Goal: Information Seeking & Learning: Learn about a topic

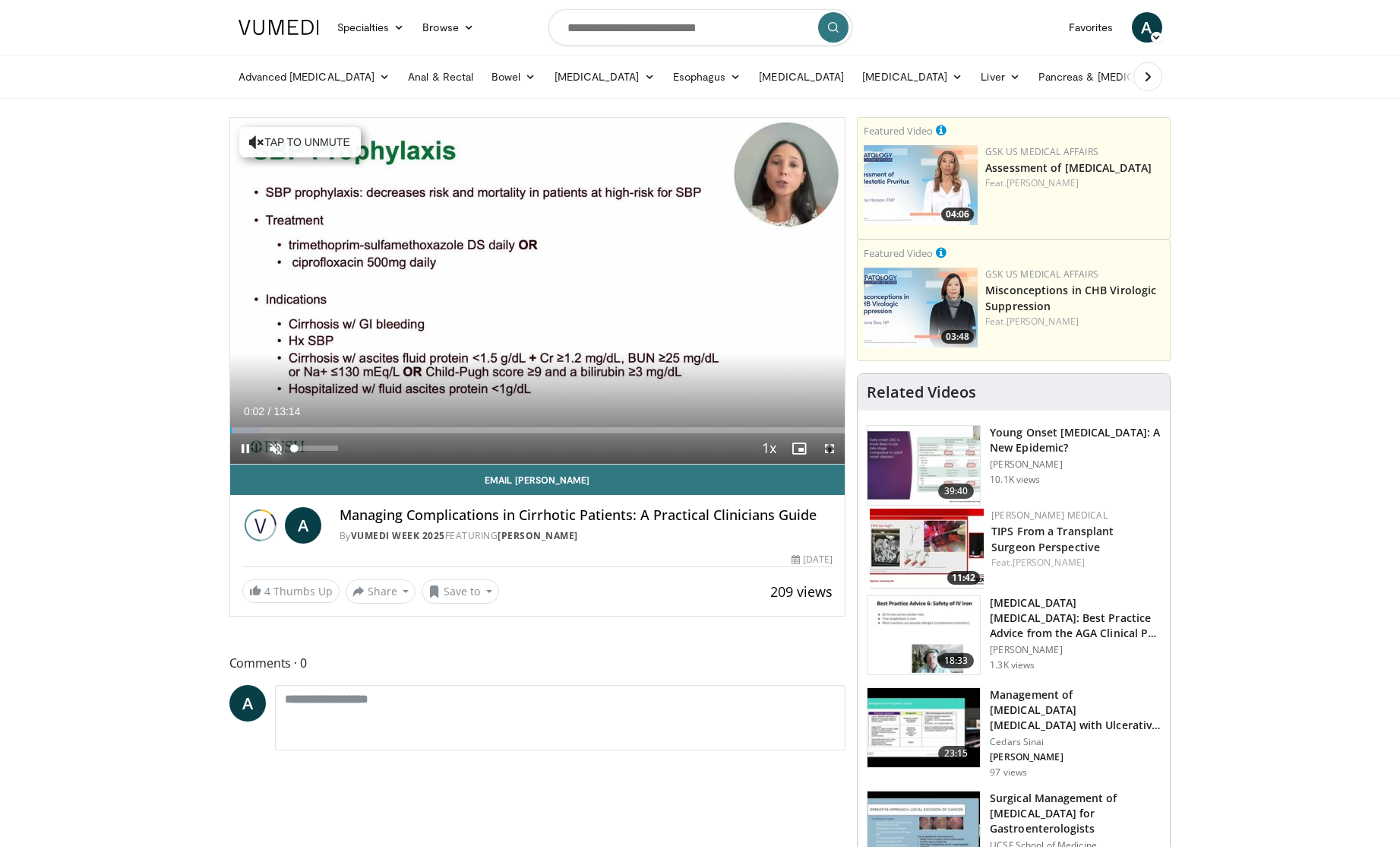
click at [278, 450] on span "Video Player" at bounding box center [276, 449] width 31 height 31
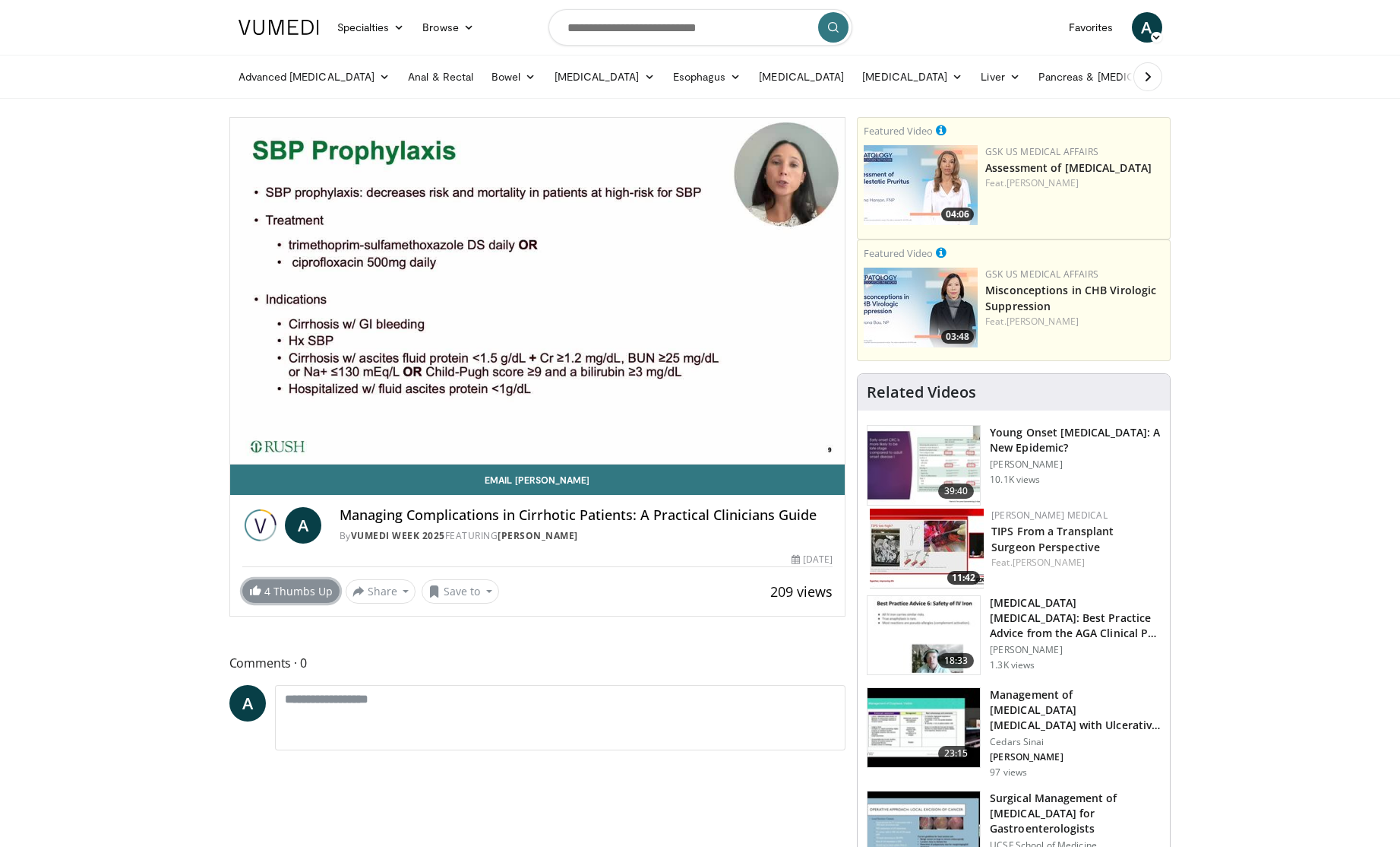
click at [292, 593] on link "4 Thumbs Up" at bounding box center [290, 590] width 97 height 23
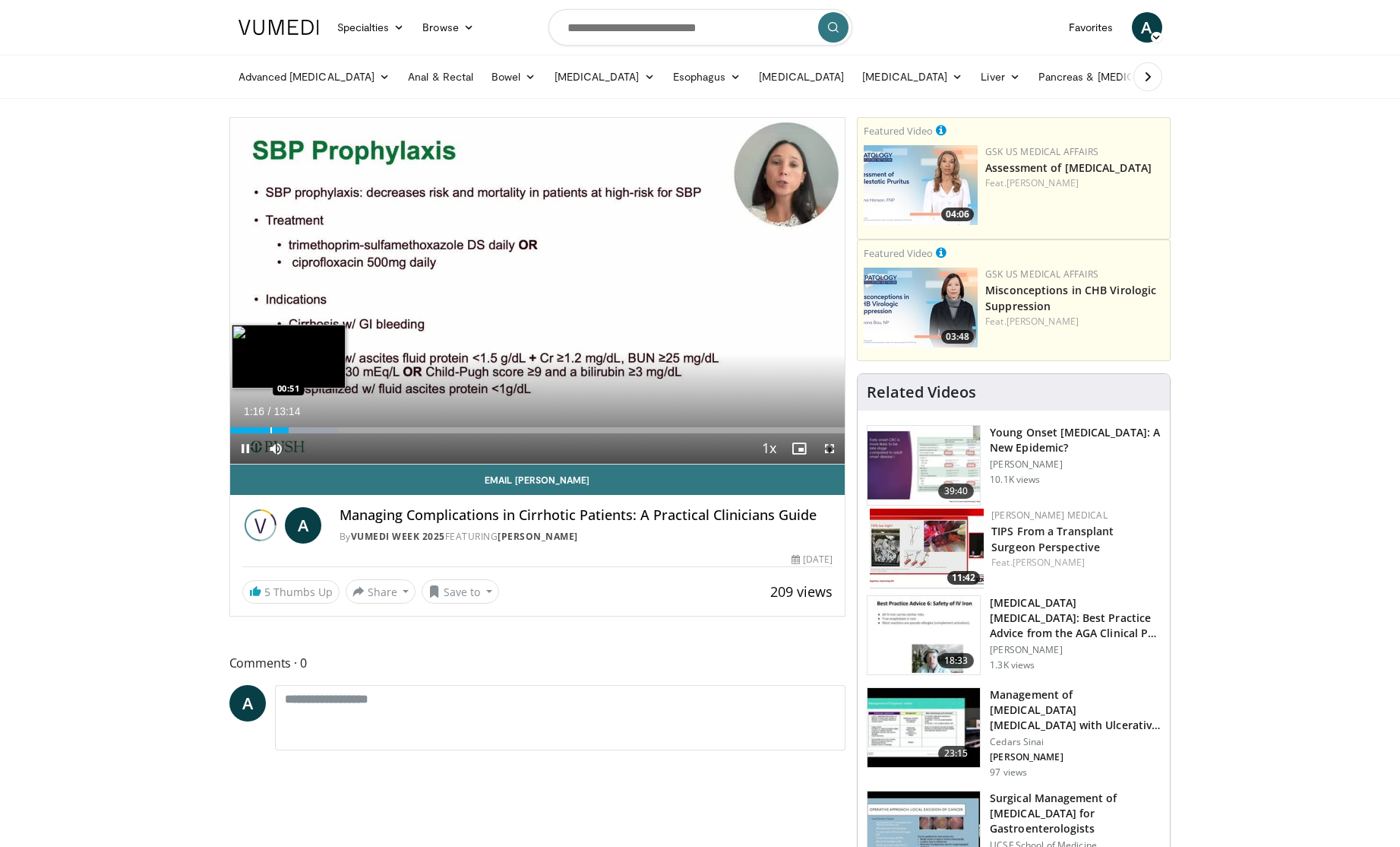
click at [271, 429] on div "Progress Bar" at bounding box center [272, 430] width 2 height 6
click at [245, 447] on span "Video Player" at bounding box center [246, 449] width 31 height 31
click at [250, 451] on span "Video Player" at bounding box center [246, 449] width 31 height 31
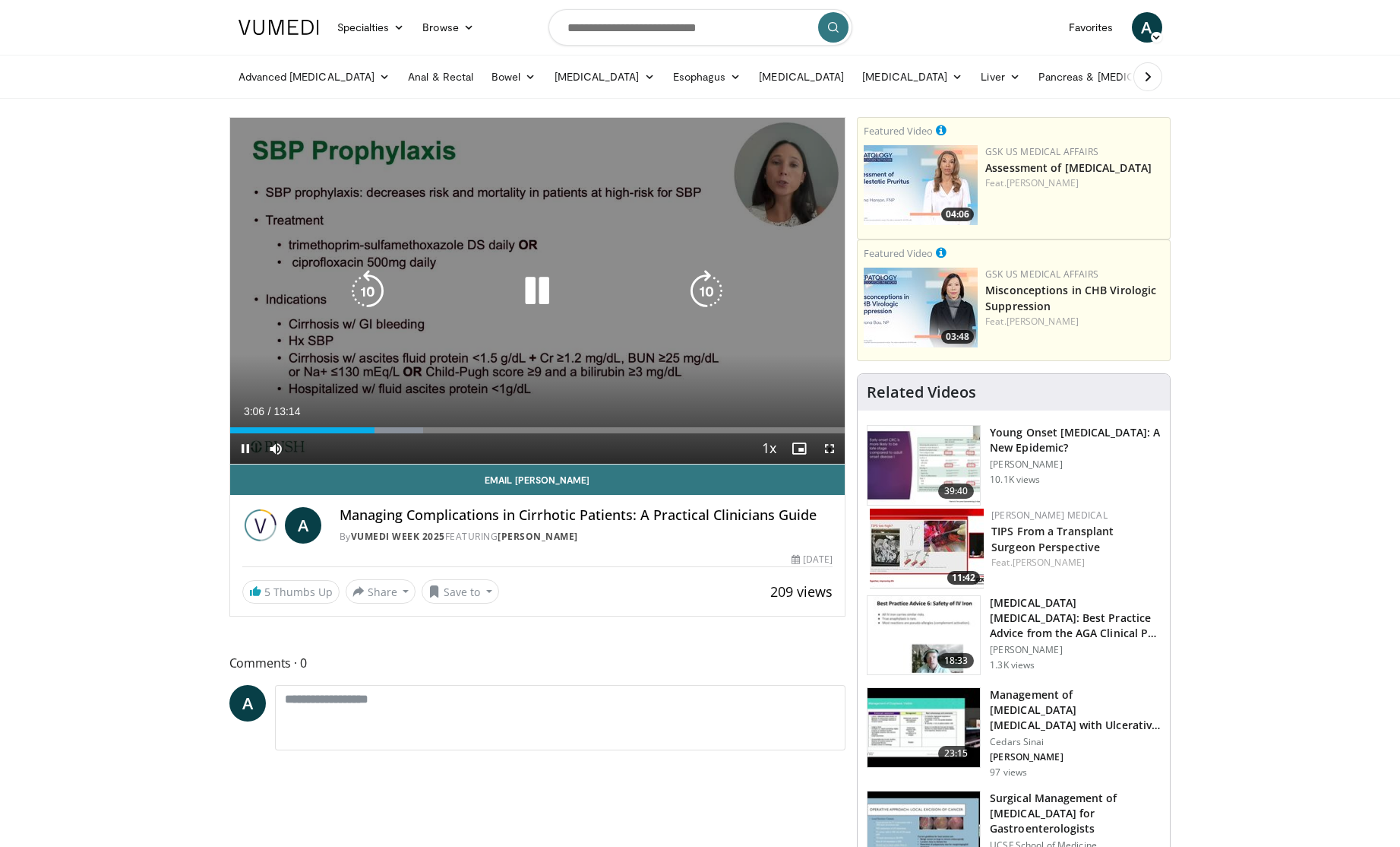
click at [540, 291] on icon "Video Player" at bounding box center [537, 291] width 42 height 42
click at [413, 375] on div "10 seconds Tap to unmute" at bounding box center [538, 290] width 615 height 346
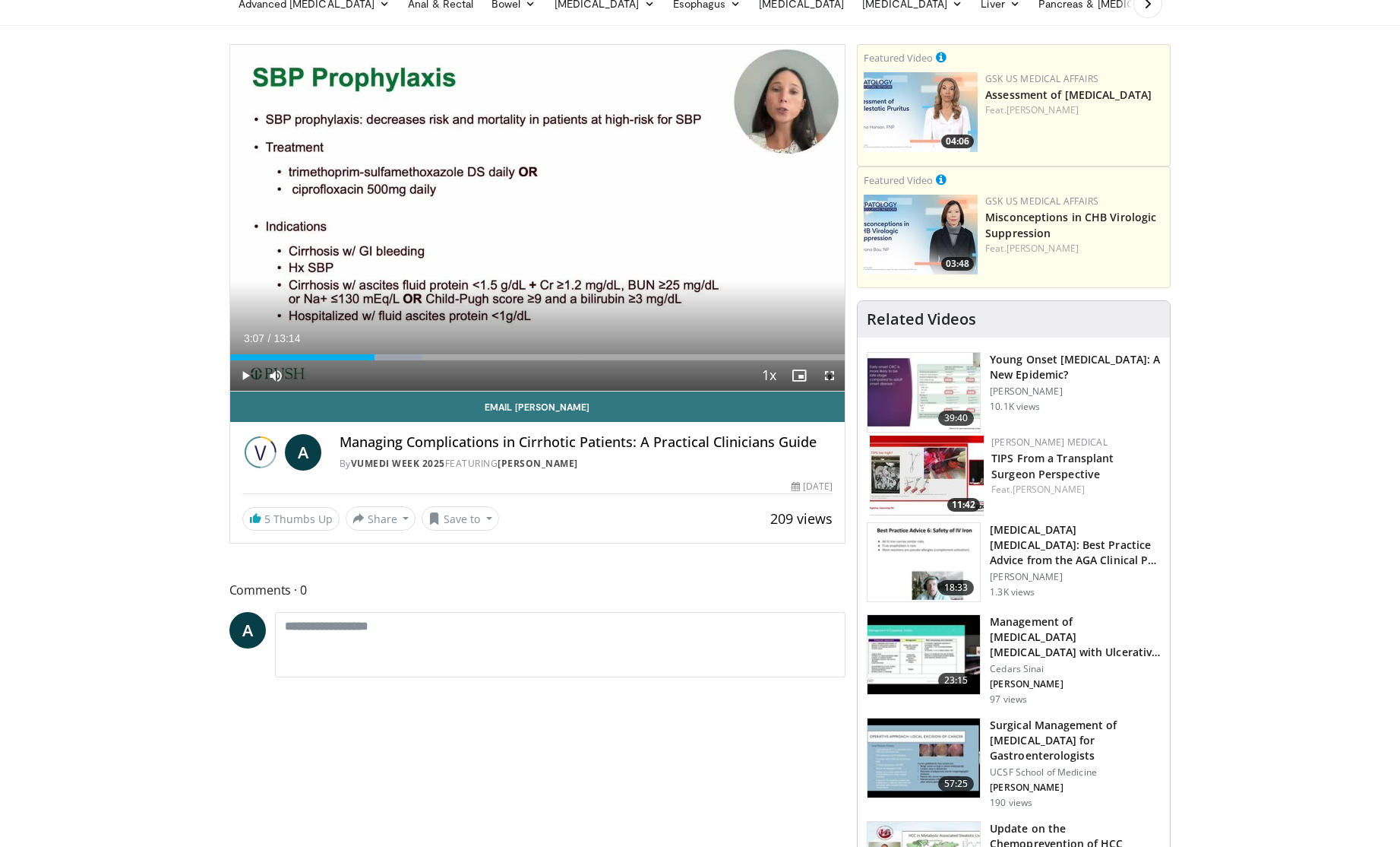
scroll to position [78, 0]
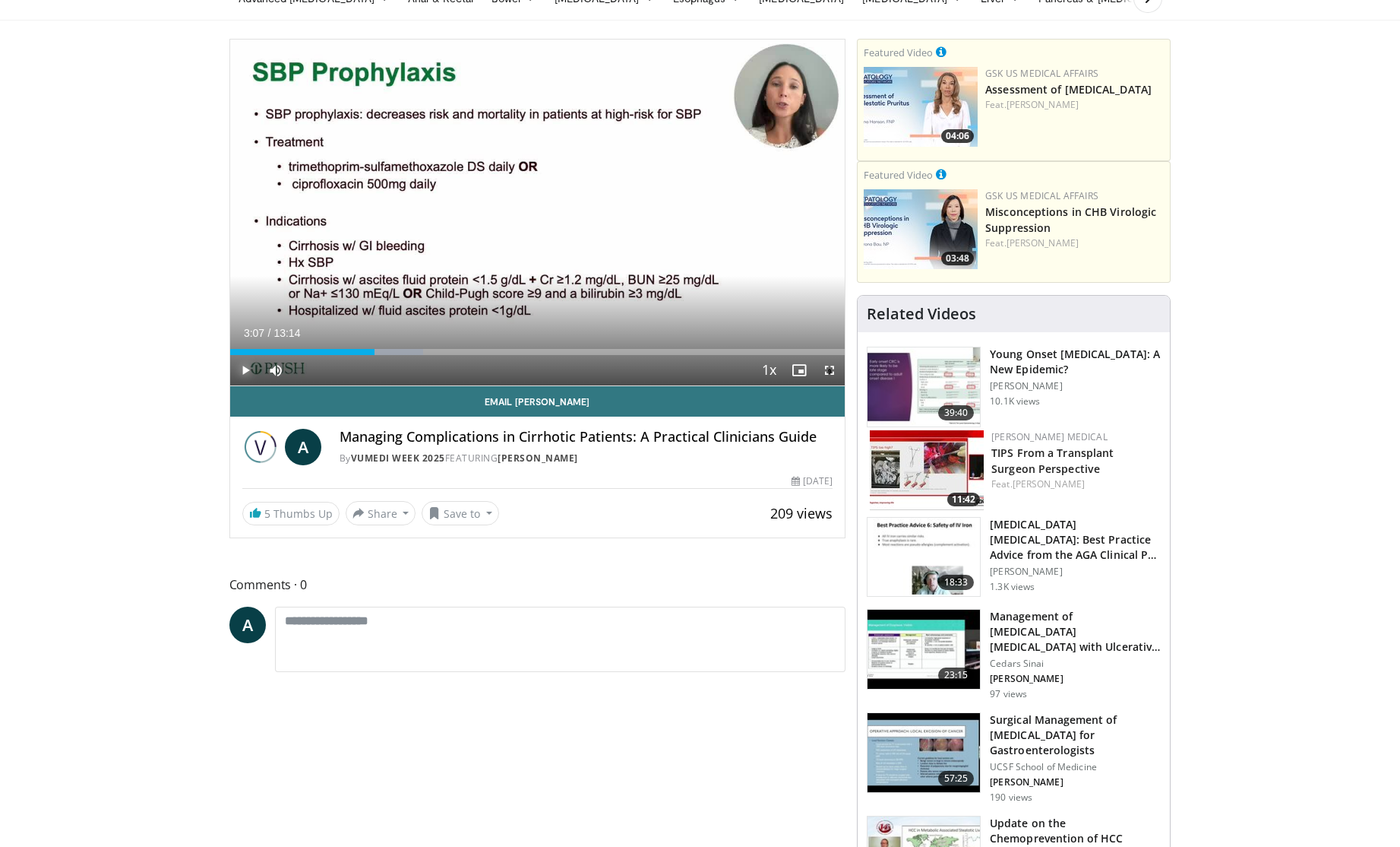
click at [246, 369] on span "Video Player" at bounding box center [246, 370] width 31 height 31
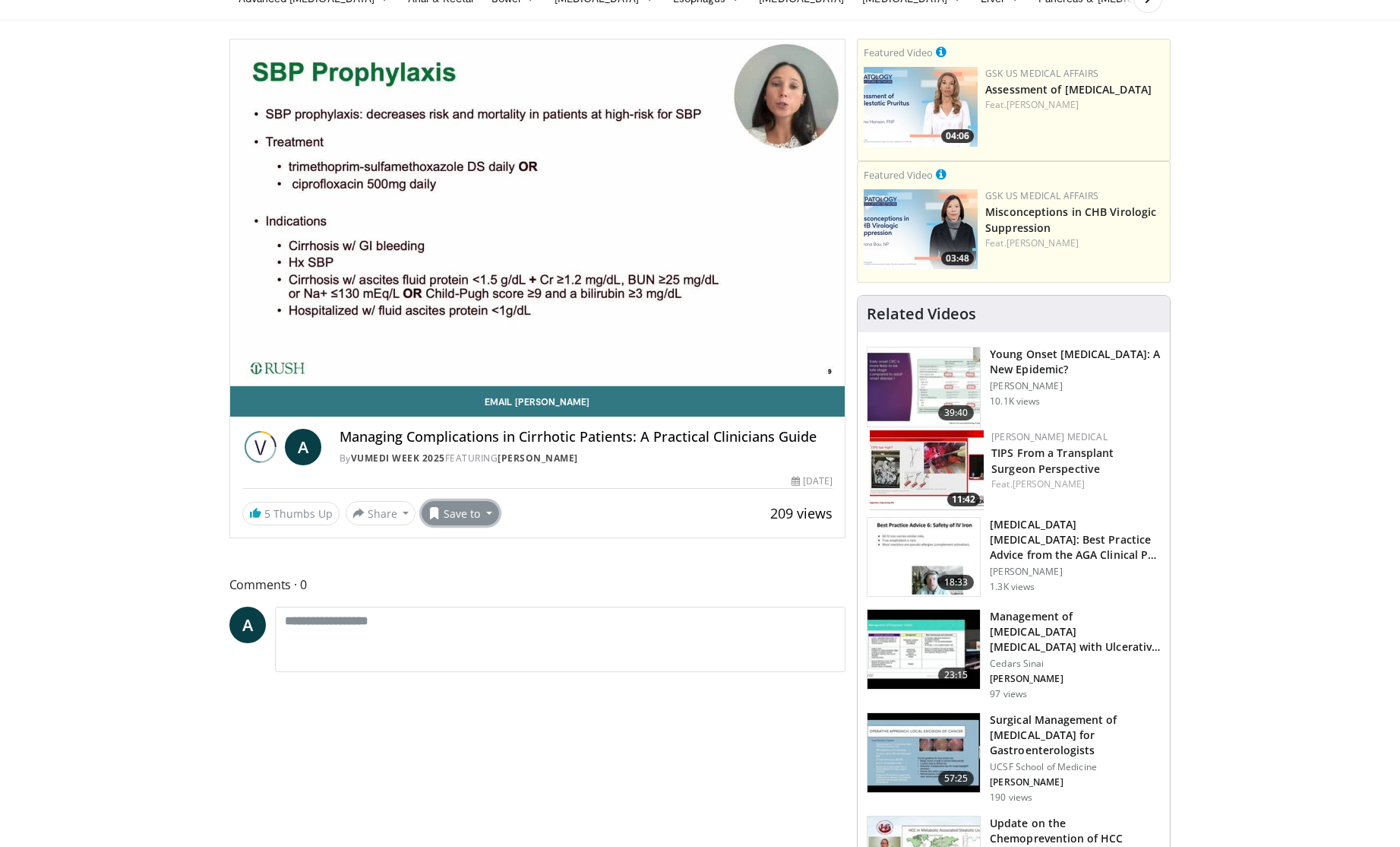
click at [465, 512] on button "Save to" at bounding box center [460, 512] width 77 height 24
click at [472, 597] on link "New Playlist" at bounding box center [488, 607] width 131 height 24
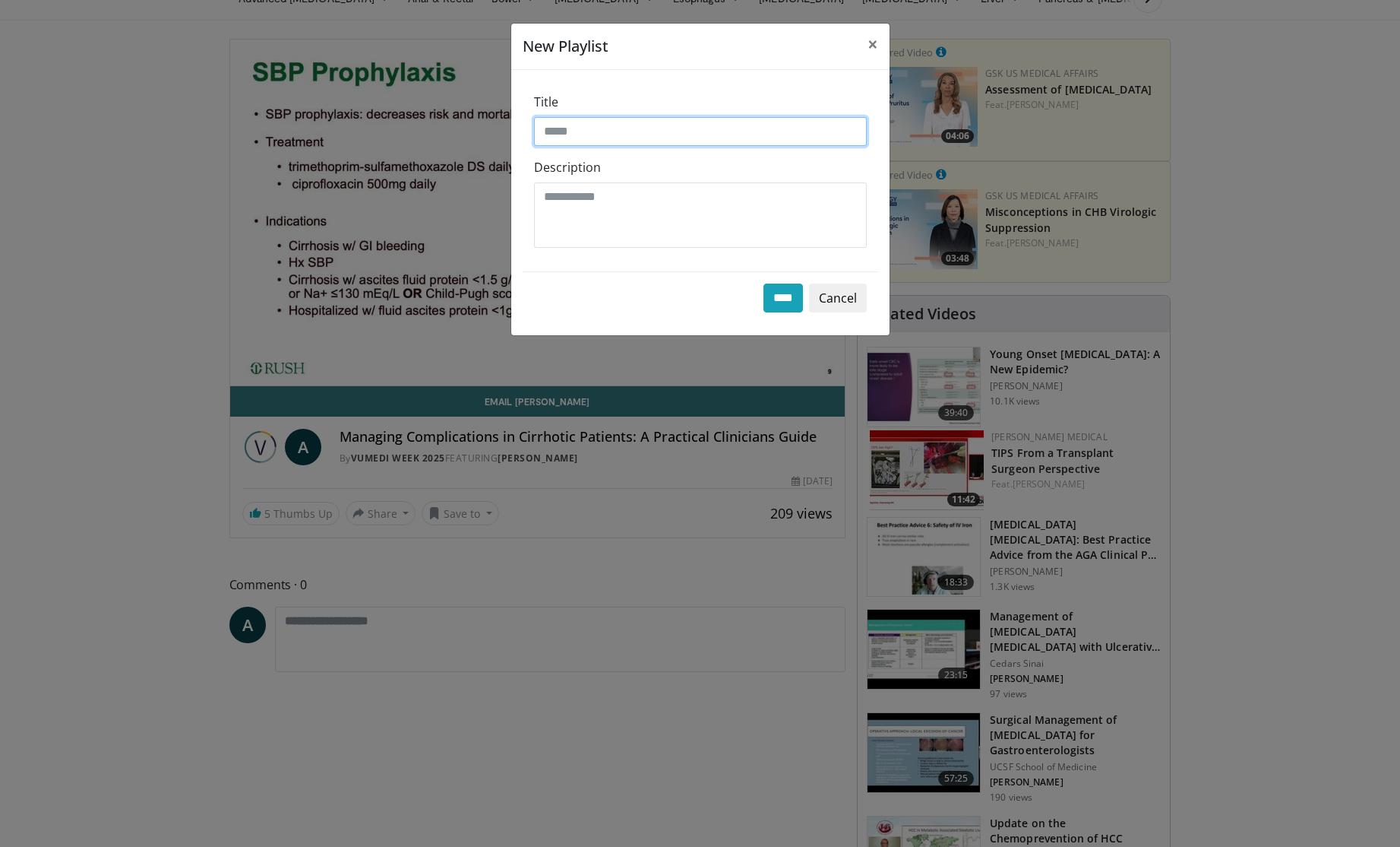
click at [609, 133] on input "Title" at bounding box center [700, 131] width 333 height 29
type input "**********"
click at [777, 299] on input "****" at bounding box center [783, 298] width 40 height 29
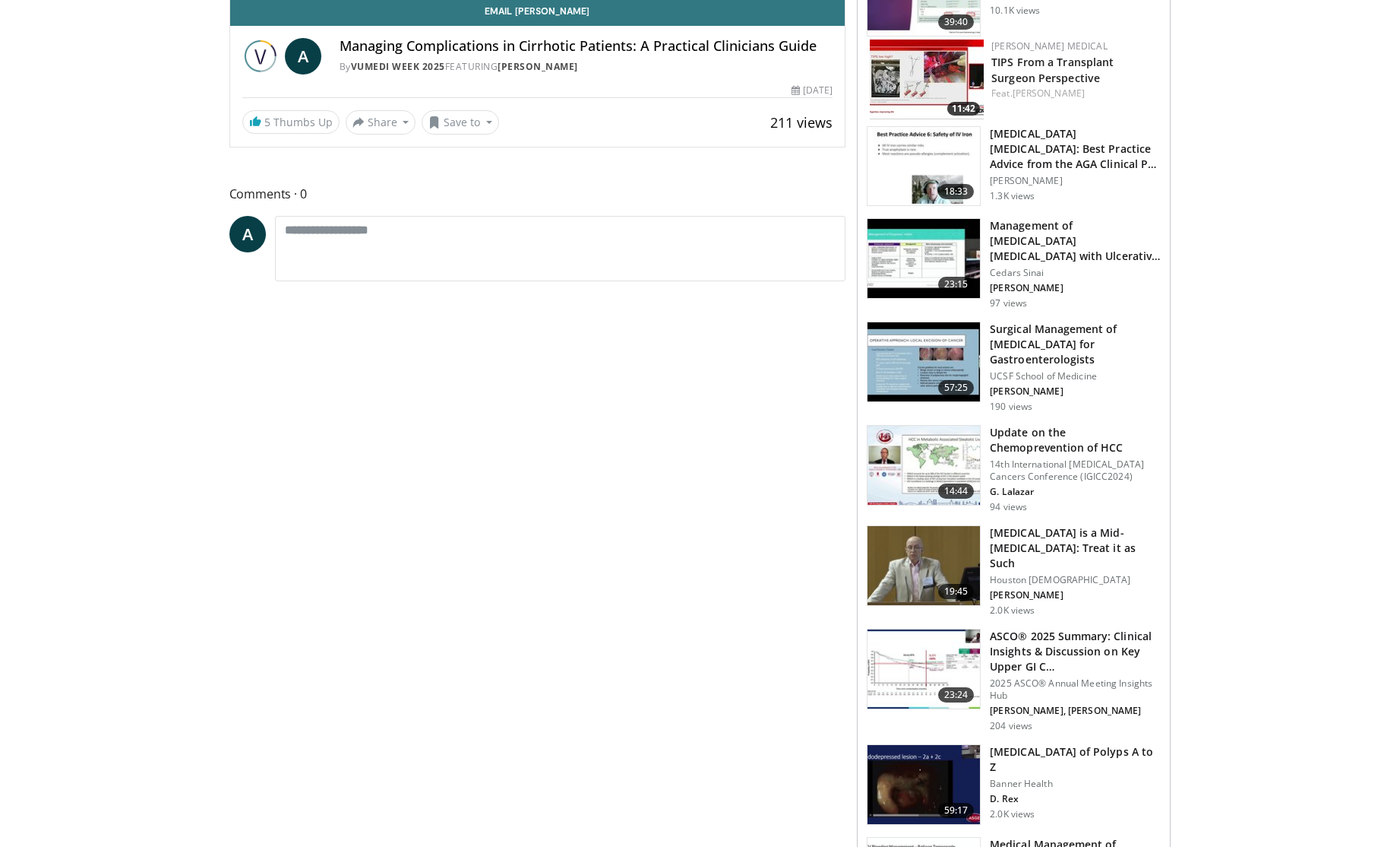
scroll to position [78, 0]
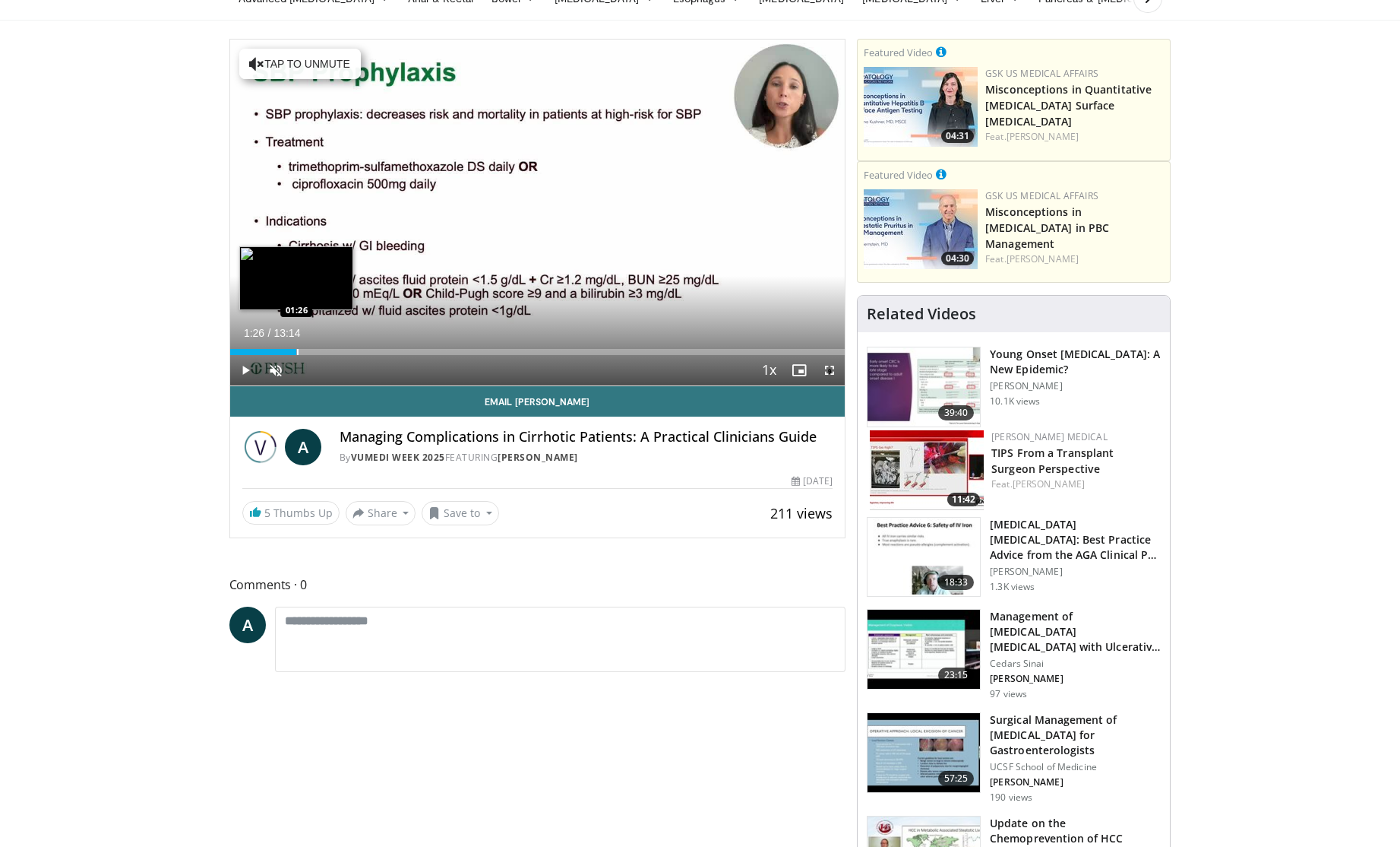
click at [297, 352] on div "Progress Bar" at bounding box center [298, 352] width 2 height 6
click at [271, 355] on span "Video Player" at bounding box center [276, 370] width 31 height 31
click at [321, 353] on div "Progress Bar" at bounding box center [322, 352] width 2 height 6
click at [336, 353] on div "Progress Bar" at bounding box center [337, 352] width 2 height 6
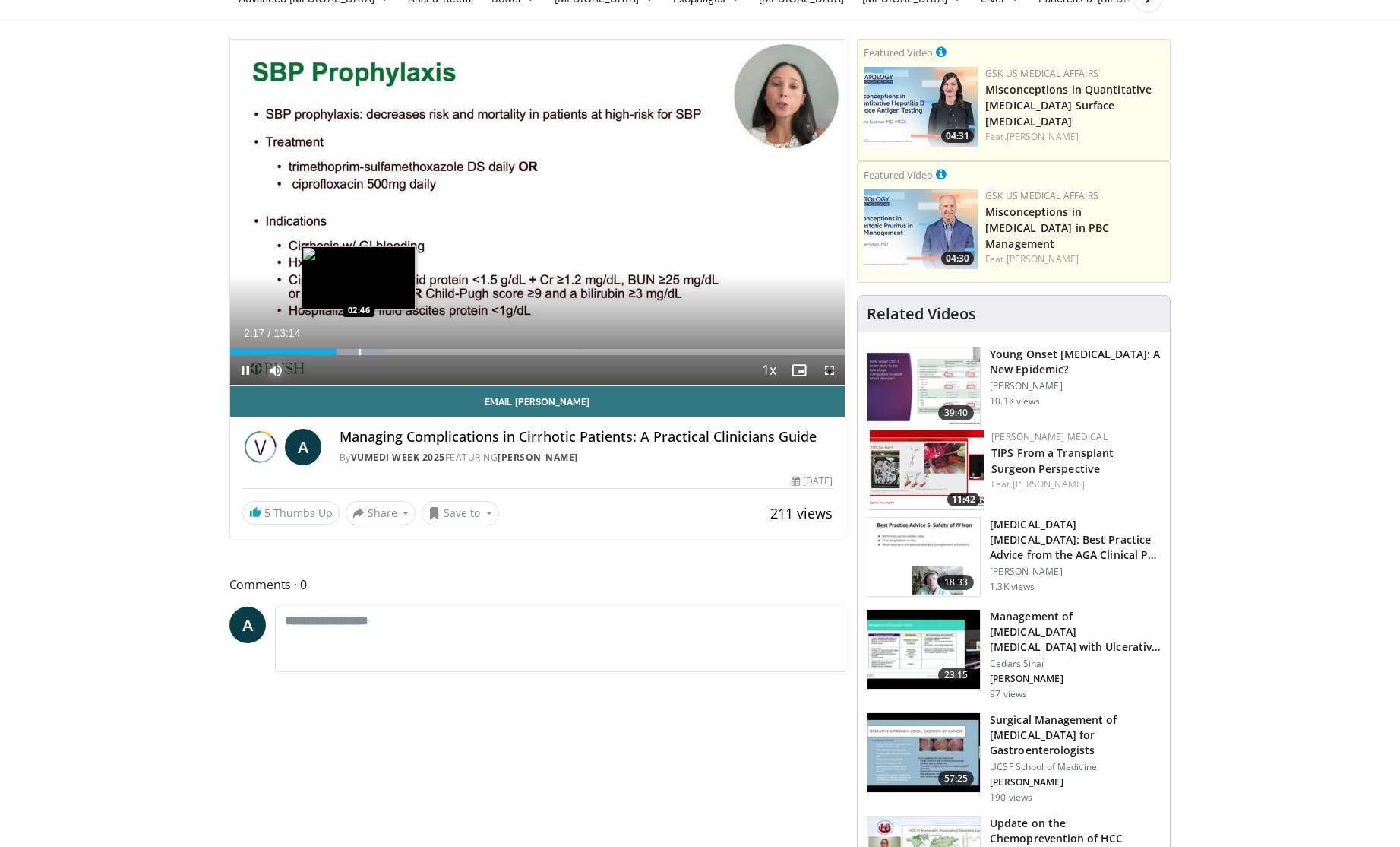
click at [360, 351] on div "Progress Bar" at bounding box center [361, 352] width 2 height 6
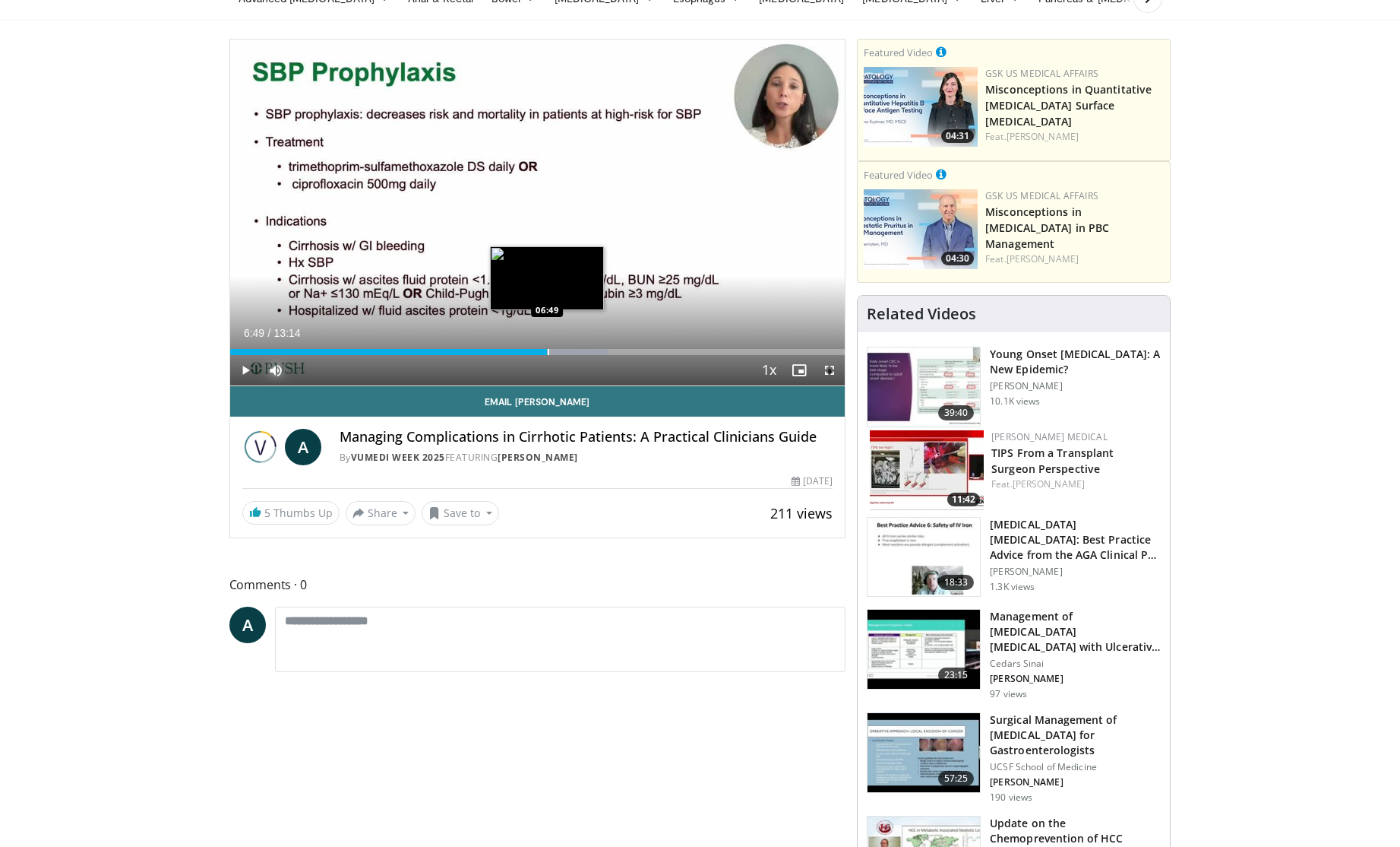
click at [548, 350] on div "Progress Bar" at bounding box center [549, 352] width 2 height 6
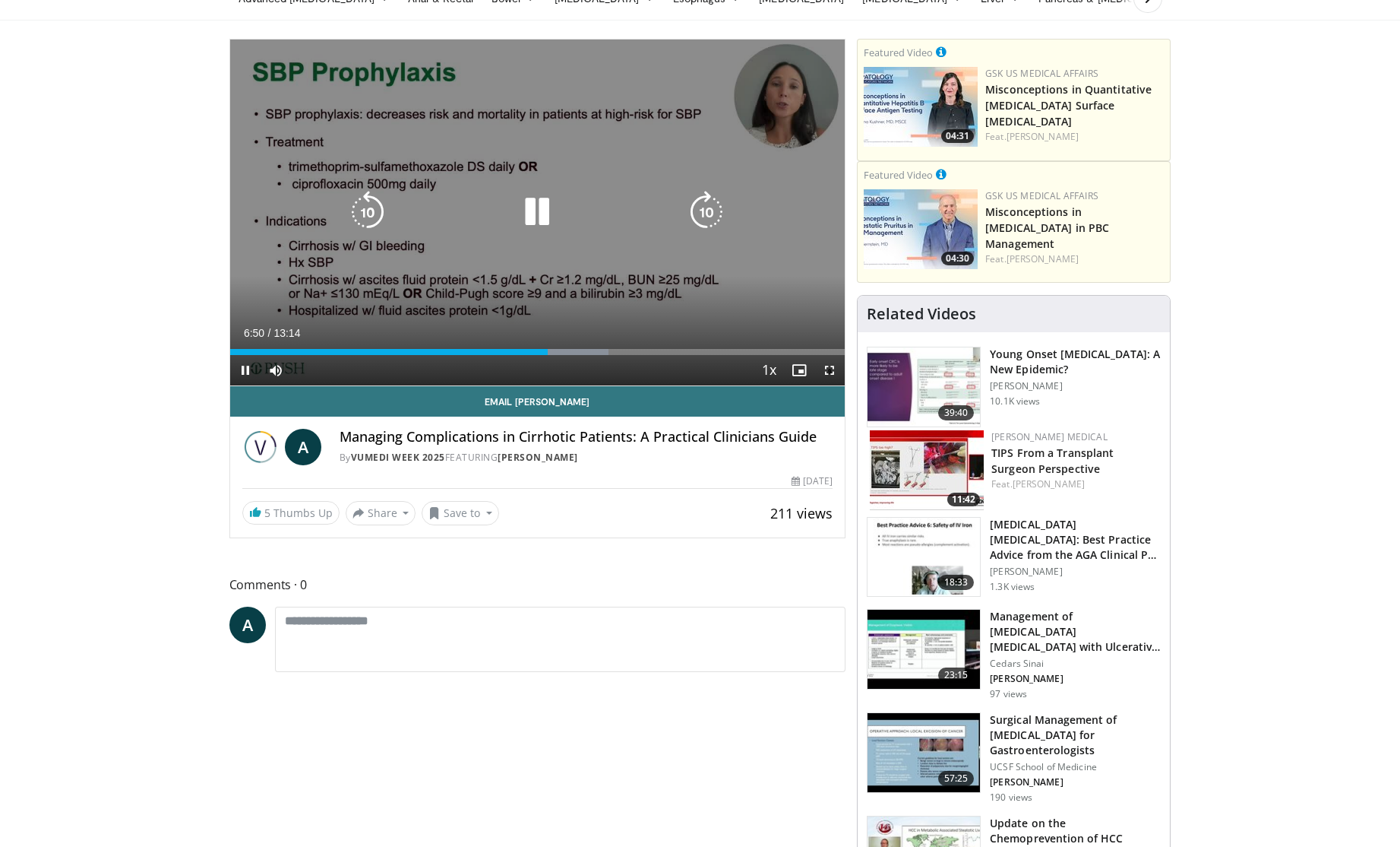
click at [577, 236] on div "10 seconds Tap to unmute" at bounding box center [538, 212] width 615 height 346
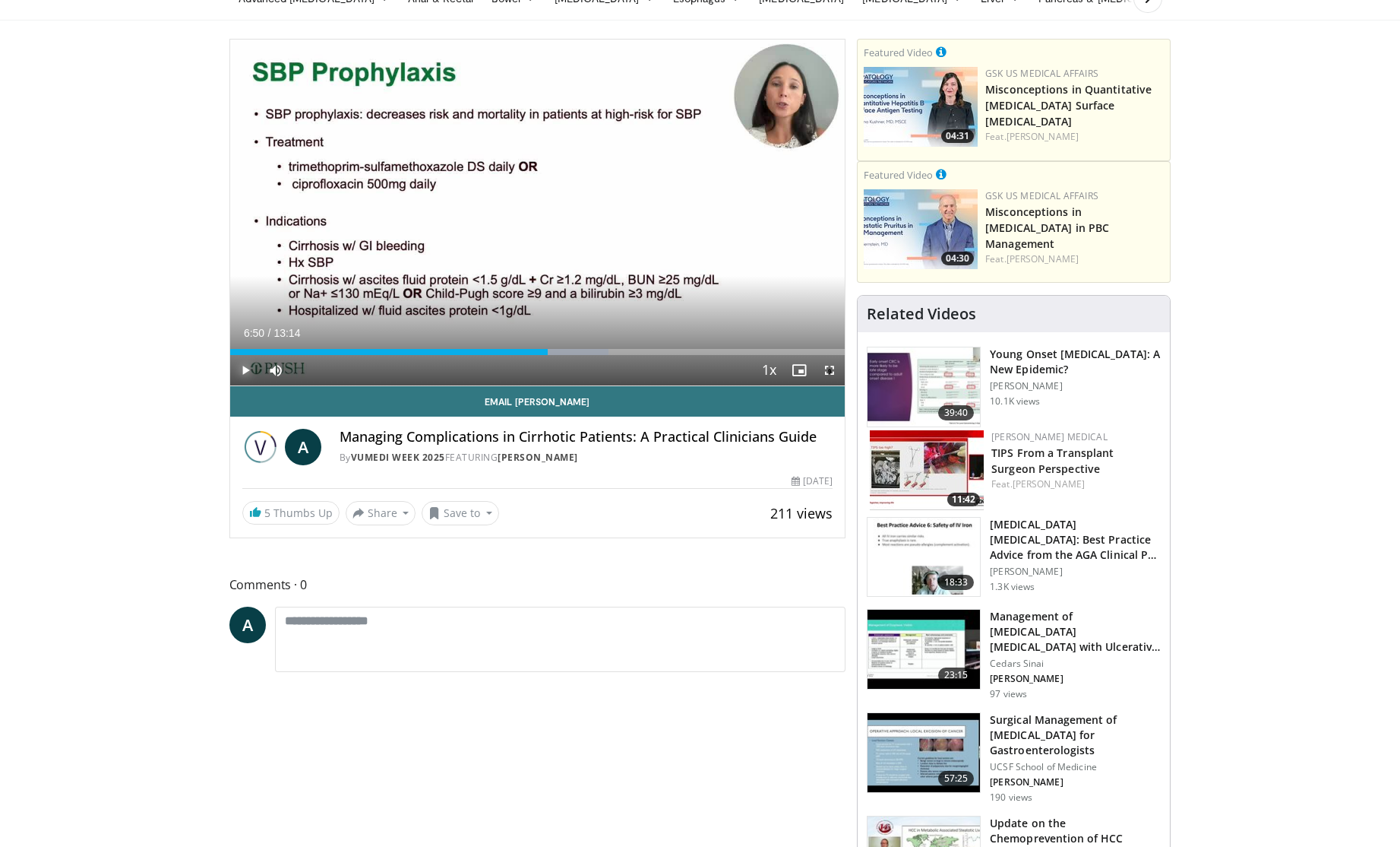
click at [243, 371] on span "Video Player" at bounding box center [246, 370] width 31 height 31
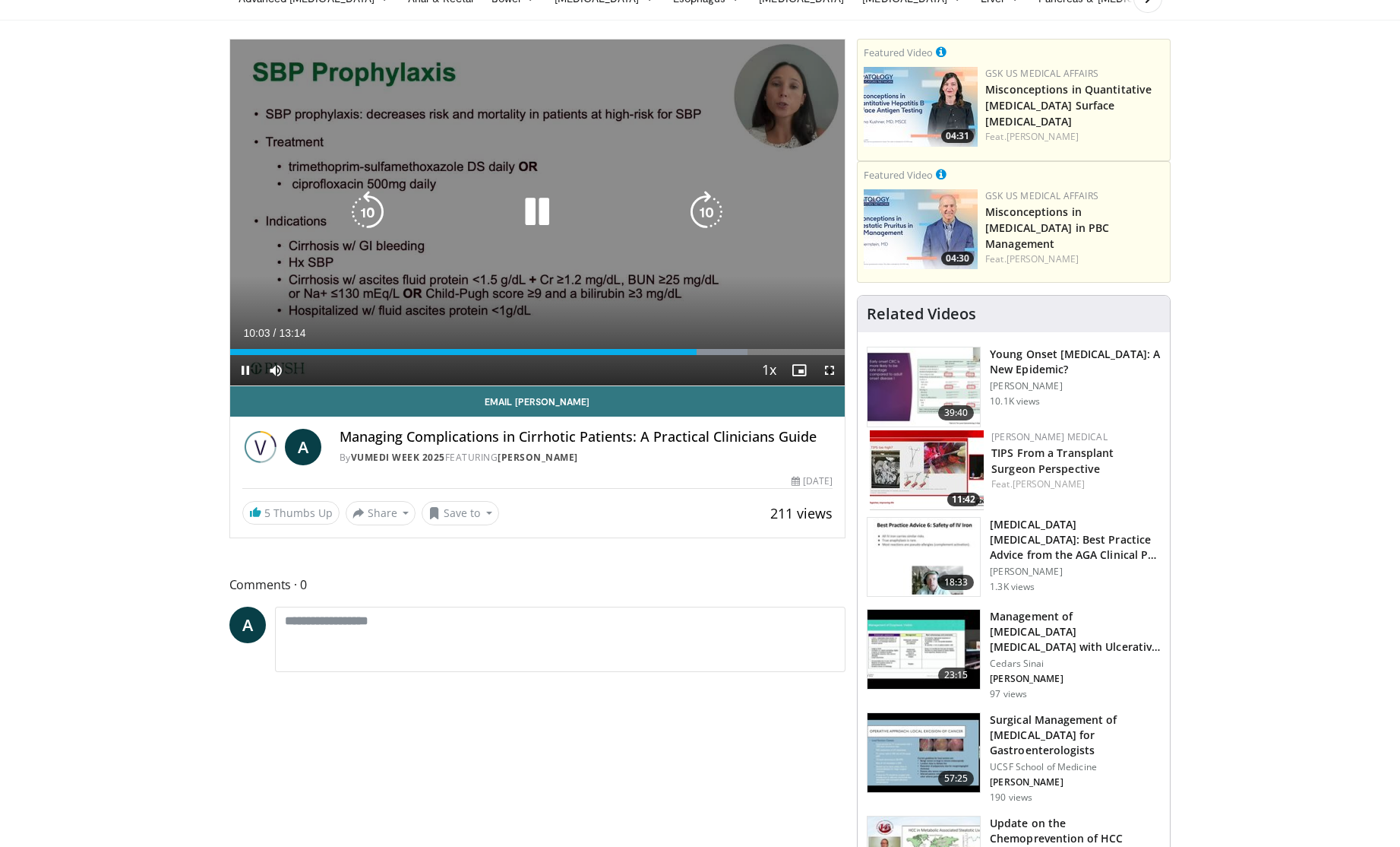
click at [507, 244] on div "10 seconds Tap to unmute" at bounding box center [538, 212] width 615 height 346
click at [662, 300] on div "10 seconds Tap to unmute" at bounding box center [538, 212] width 615 height 346
click at [481, 288] on div "10 seconds Tap to unmute" at bounding box center [538, 212] width 615 height 346
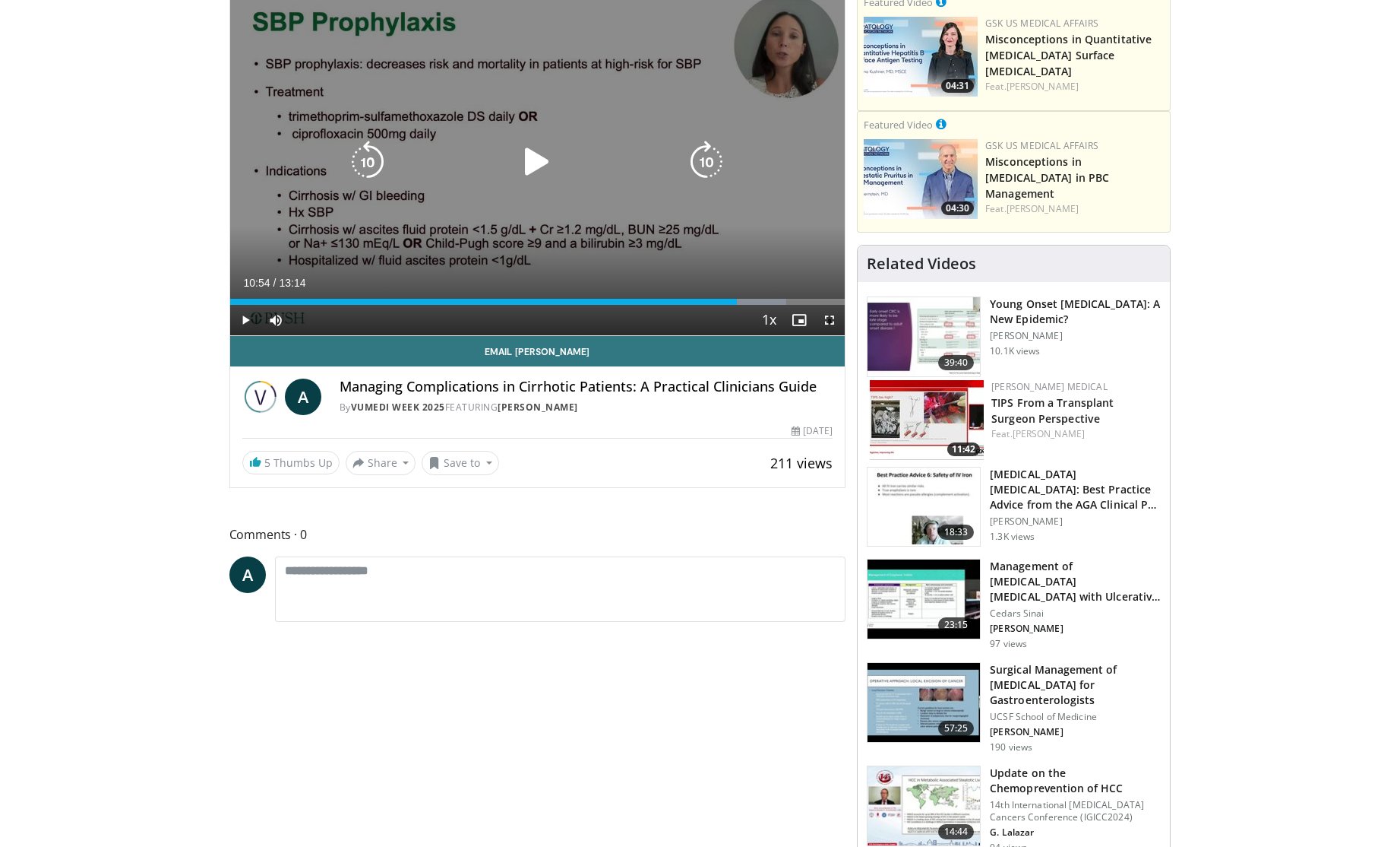
scroll to position [132, 0]
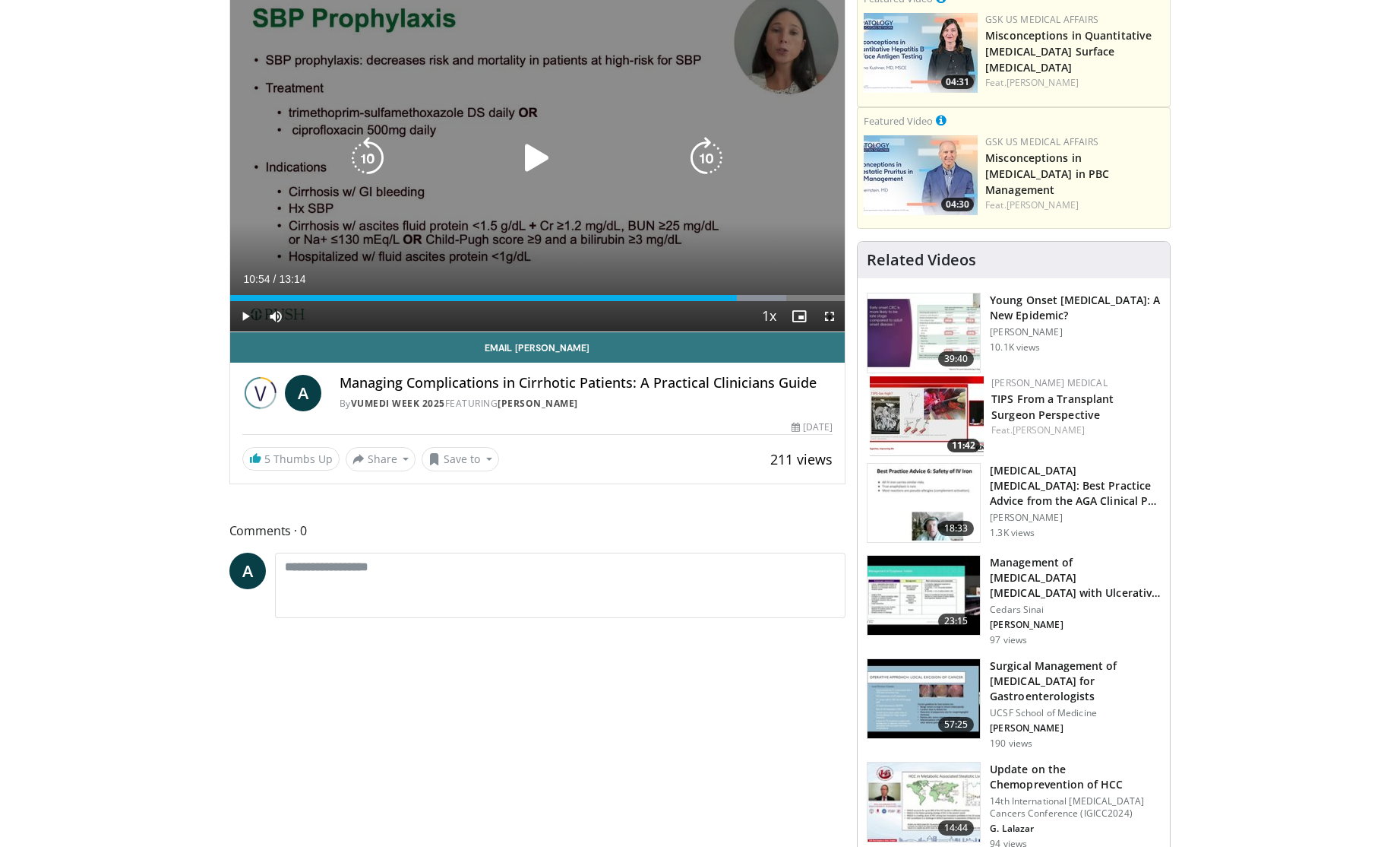
click at [419, 249] on div "10 seconds Tap to unmute" at bounding box center [538, 158] width 615 height 346
click at [500, 264] on div "10 seconds Tap to unmute" at bounding box center [538, 158] width 615 height 346
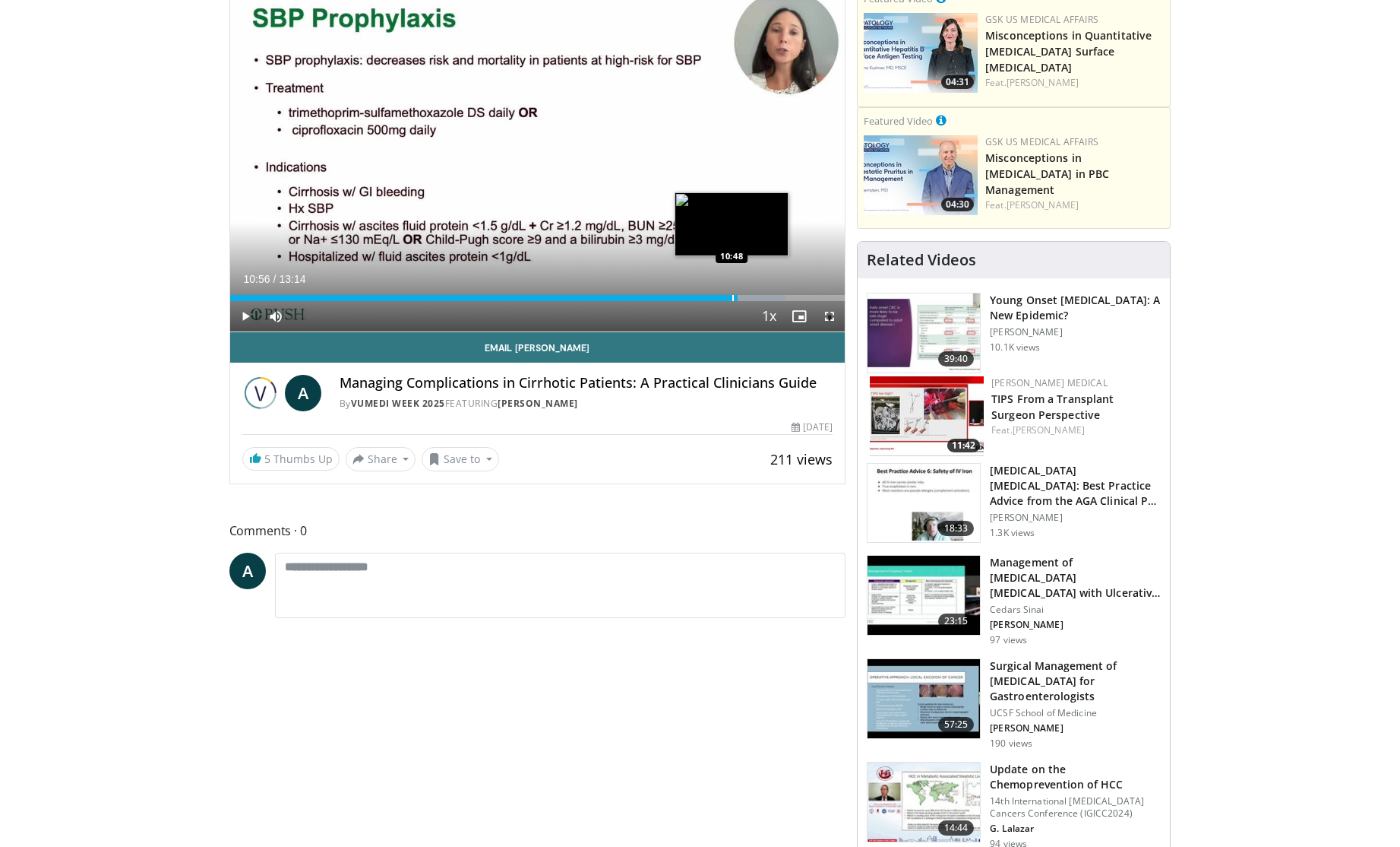
click at [733, 299] on div "Progress Bar" at bounding box center [734, 298] width 2 height 6
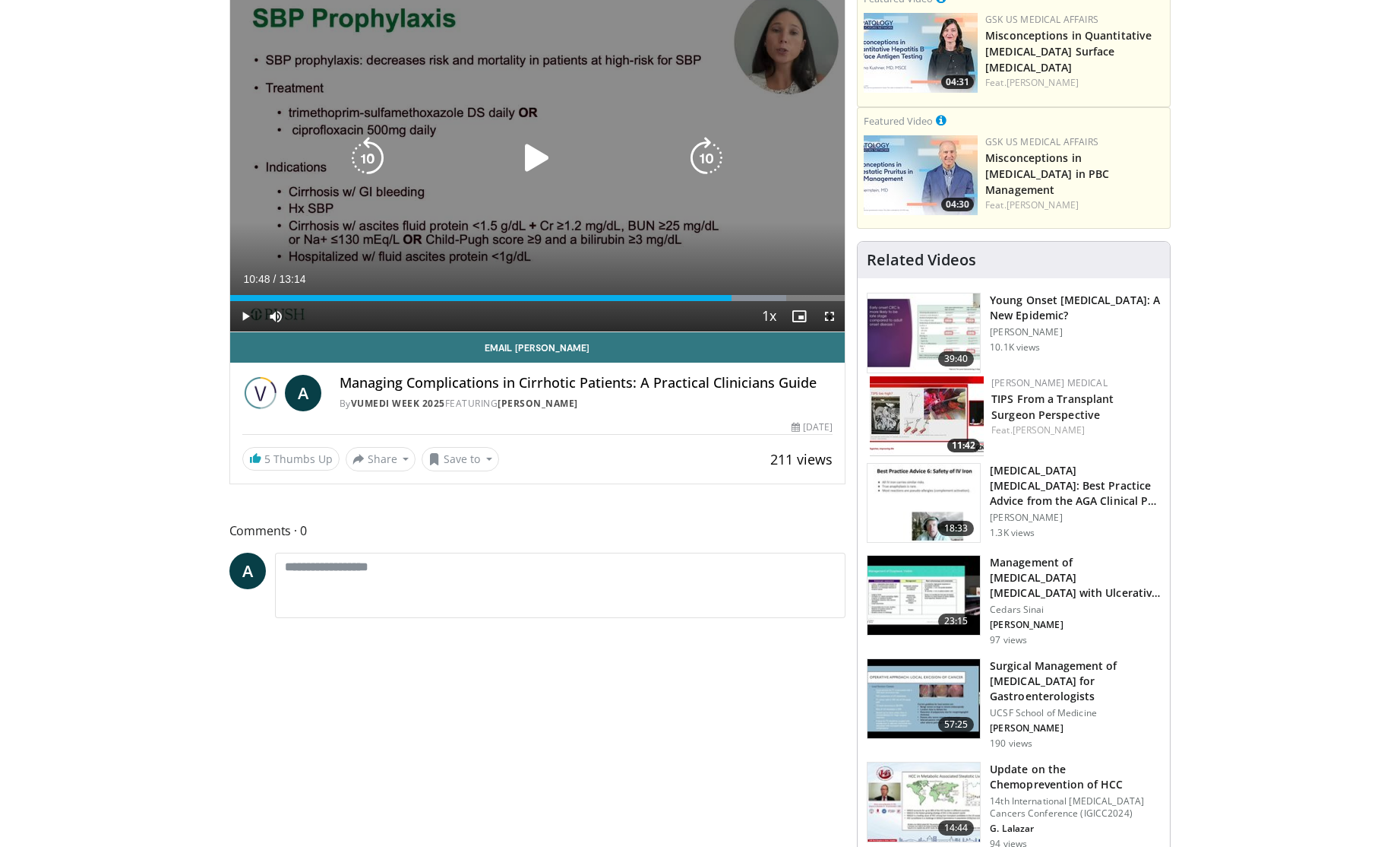
click at [486, 217] on div "10 seconds Tap to unmute" at bounding box center [538, 158] width 615 height 346
click at [553, 188] on div "10 seconds Tap to unmute" at bounding box center [538, 158] width 615 height 346
click at [606, 152] on div "Video Player" at bounding box center [537, 158] width 369 height 31
click at [539, 160] on icon "Video Player" at bounding box center [537, 158] width 42 height 42
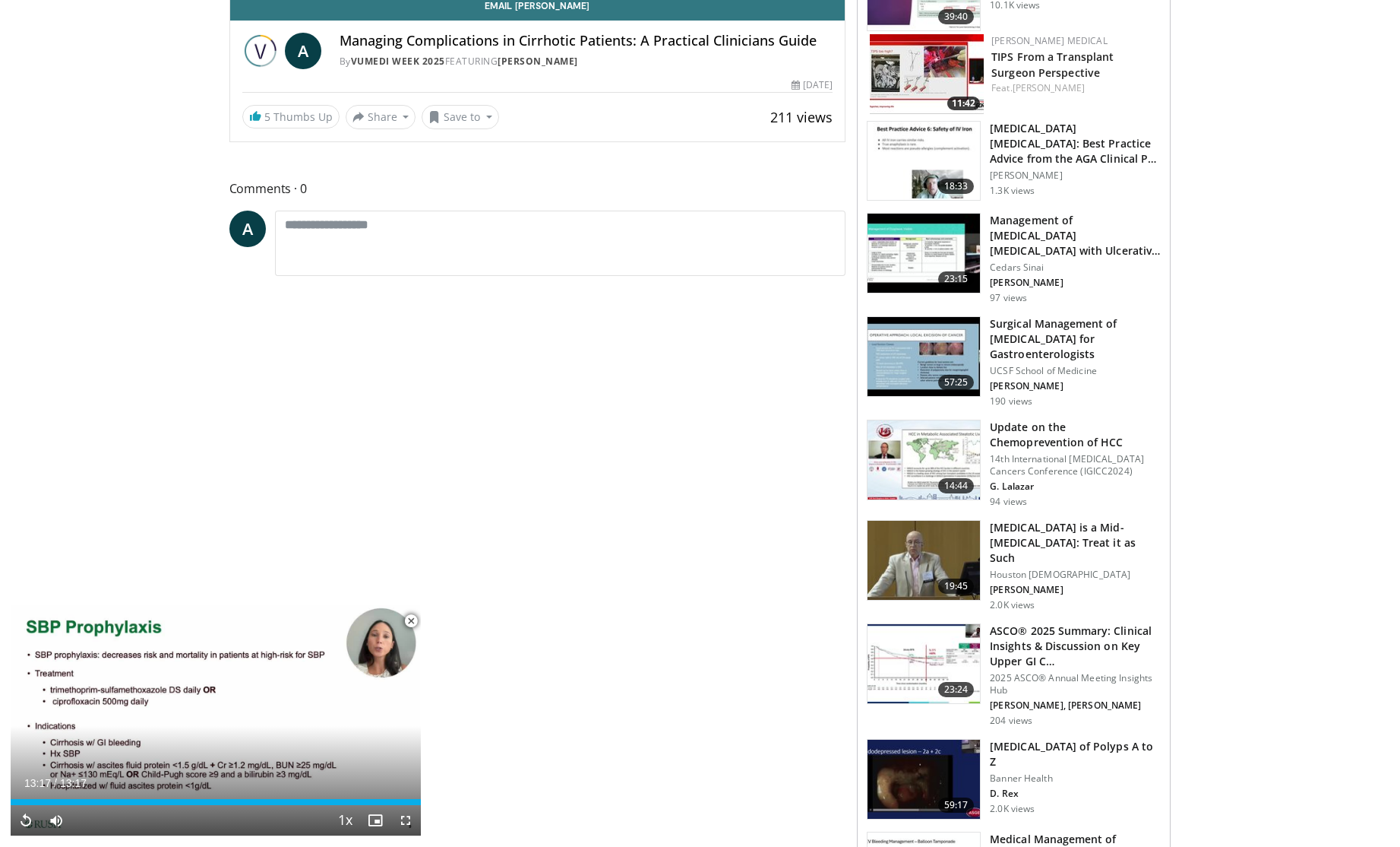
scroll to position [507, 0]
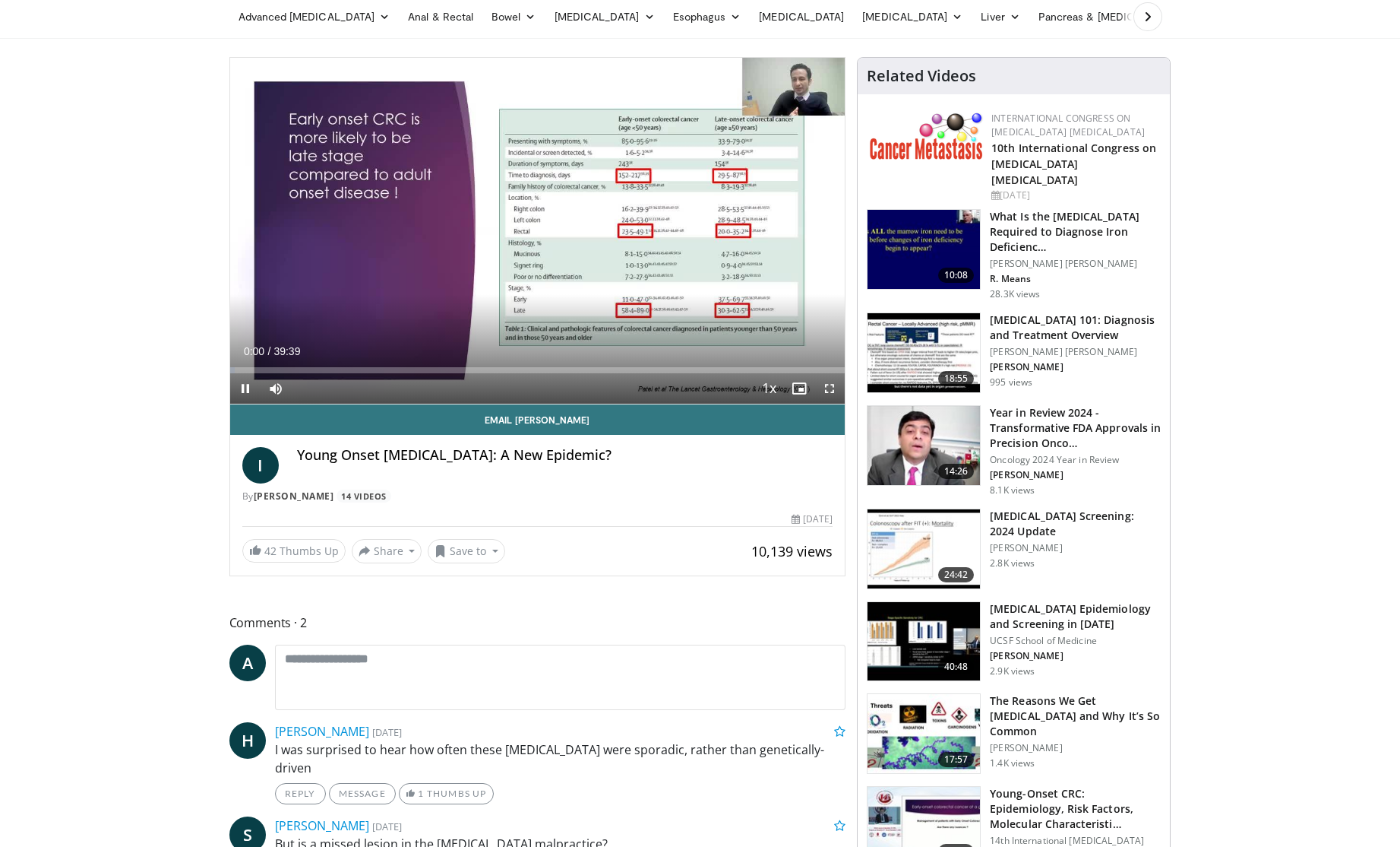
scroll to position [66, 0]
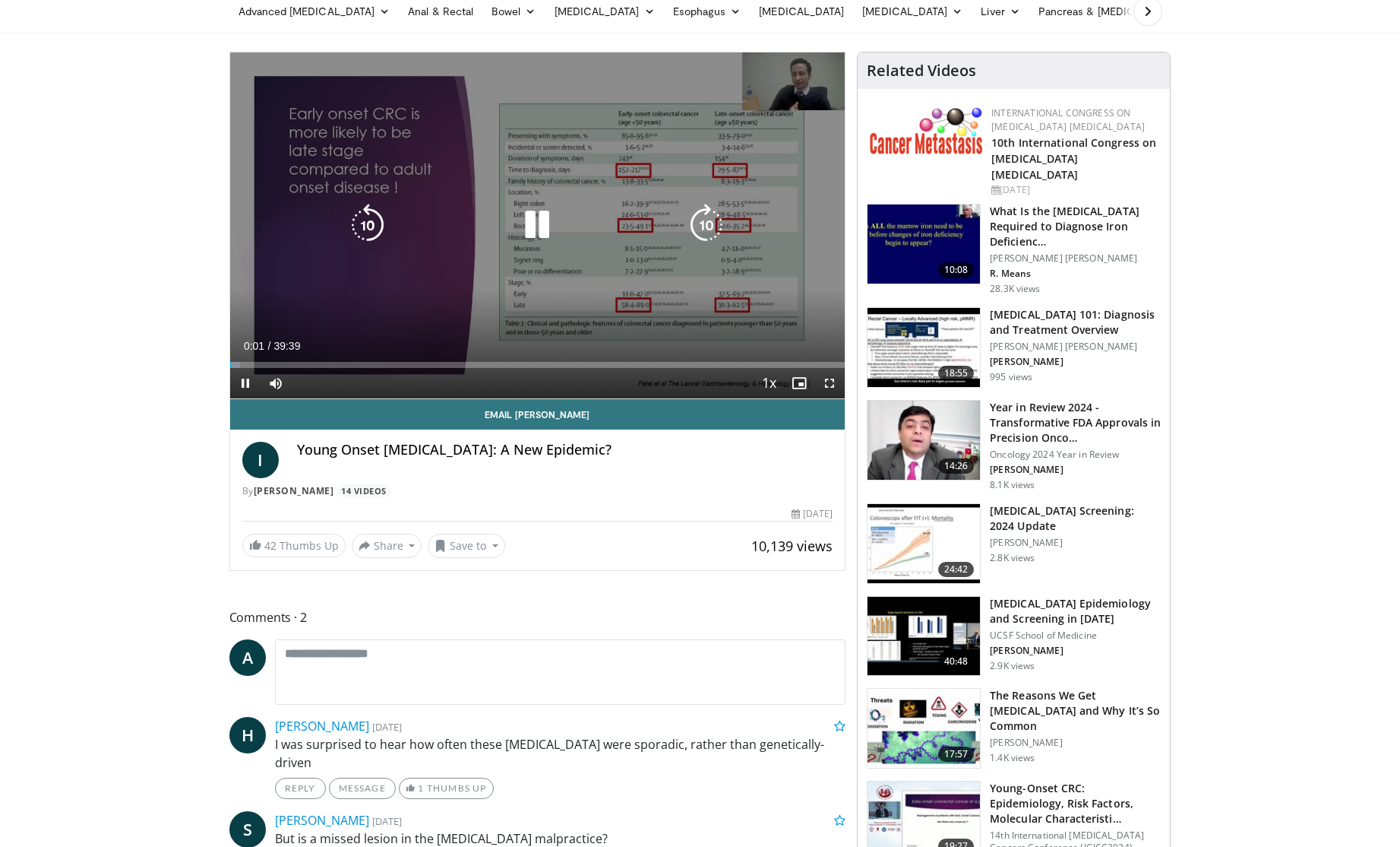
click at [556, 261] on div "10 seconds Tap to unmute" at bounding box center [538, 225] width 615 height 346
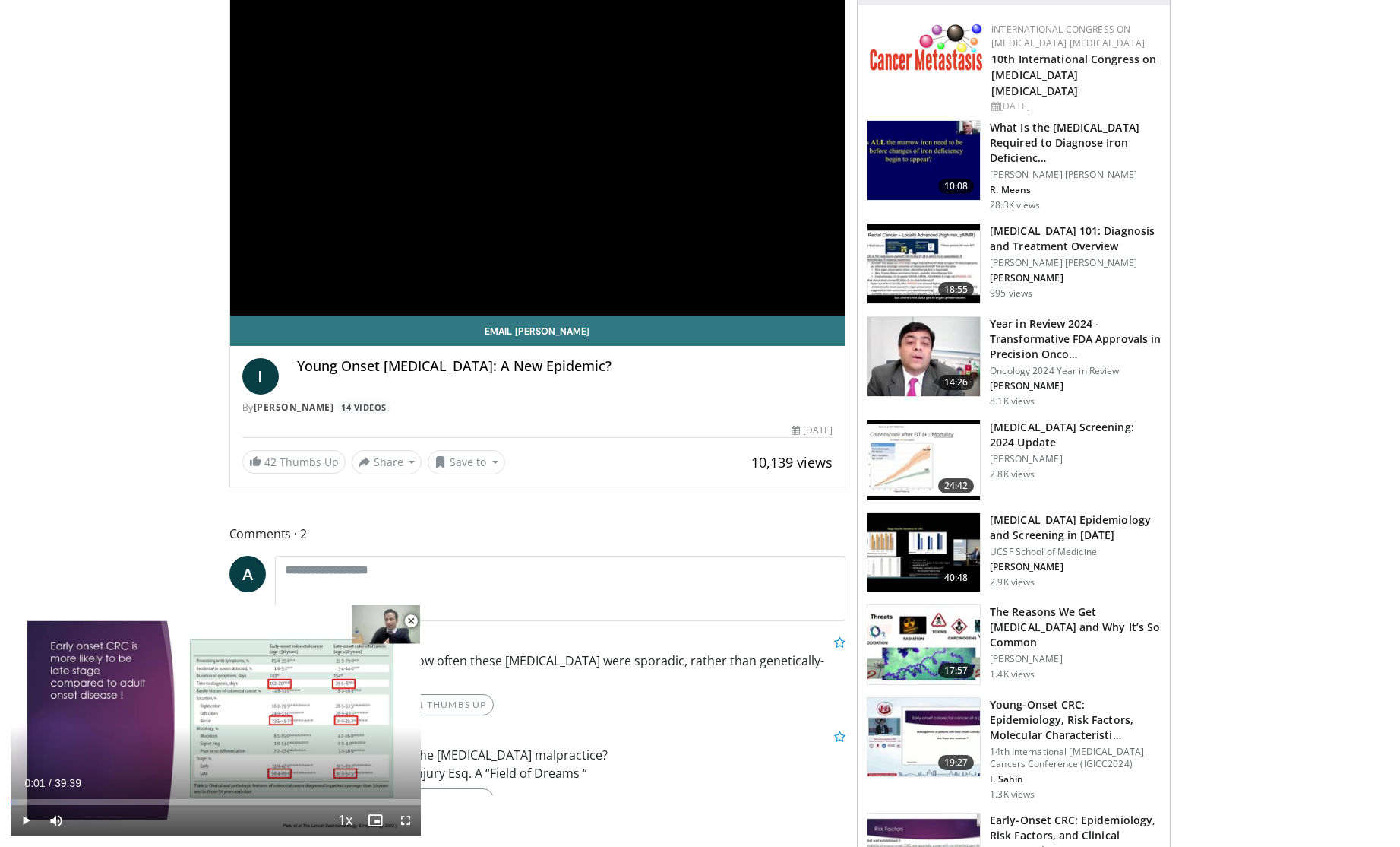
scroll to position [0, 0]
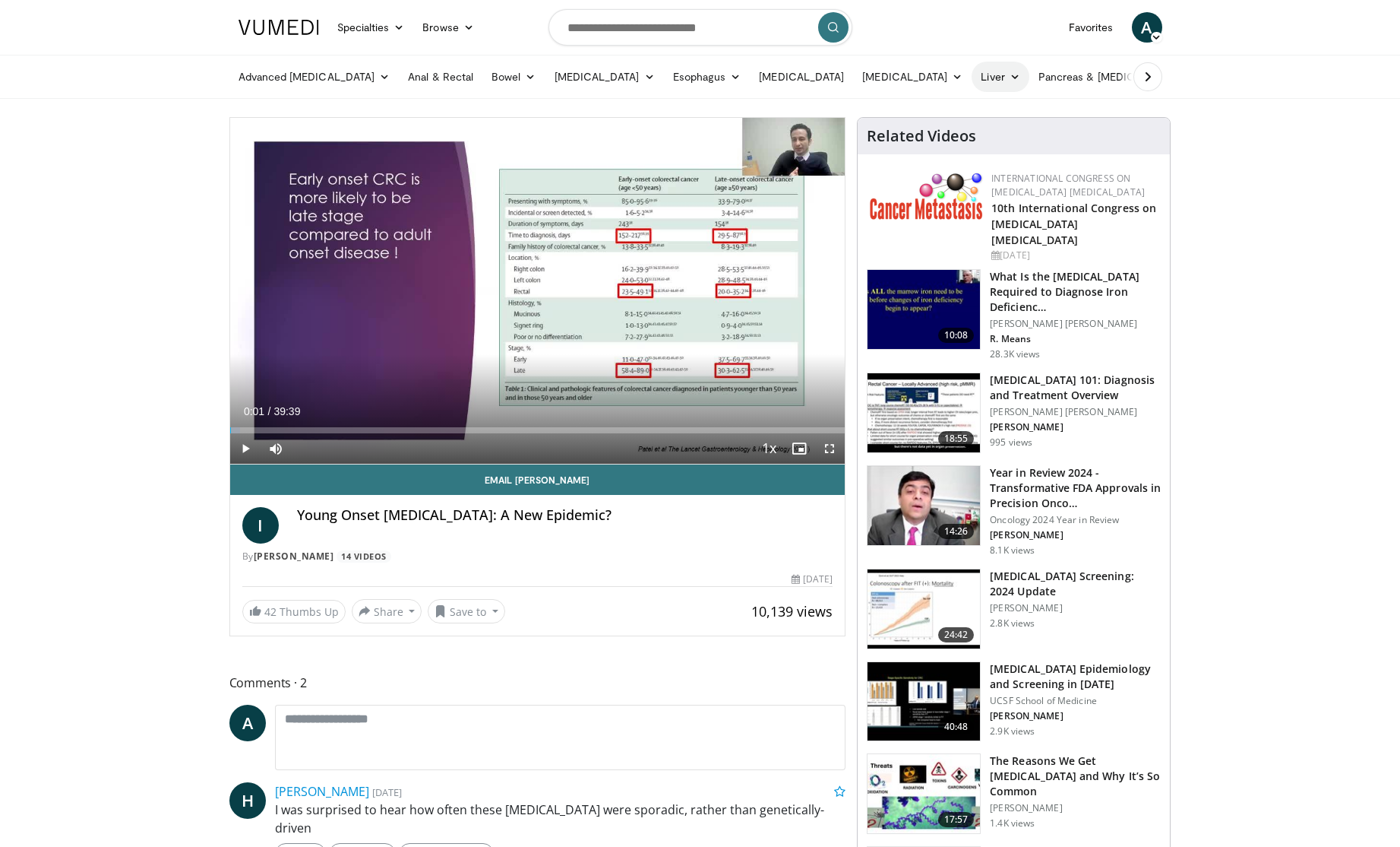
click at [972, 79] on link "Liver" at bounding box center [1000, 77] width 57 height 31
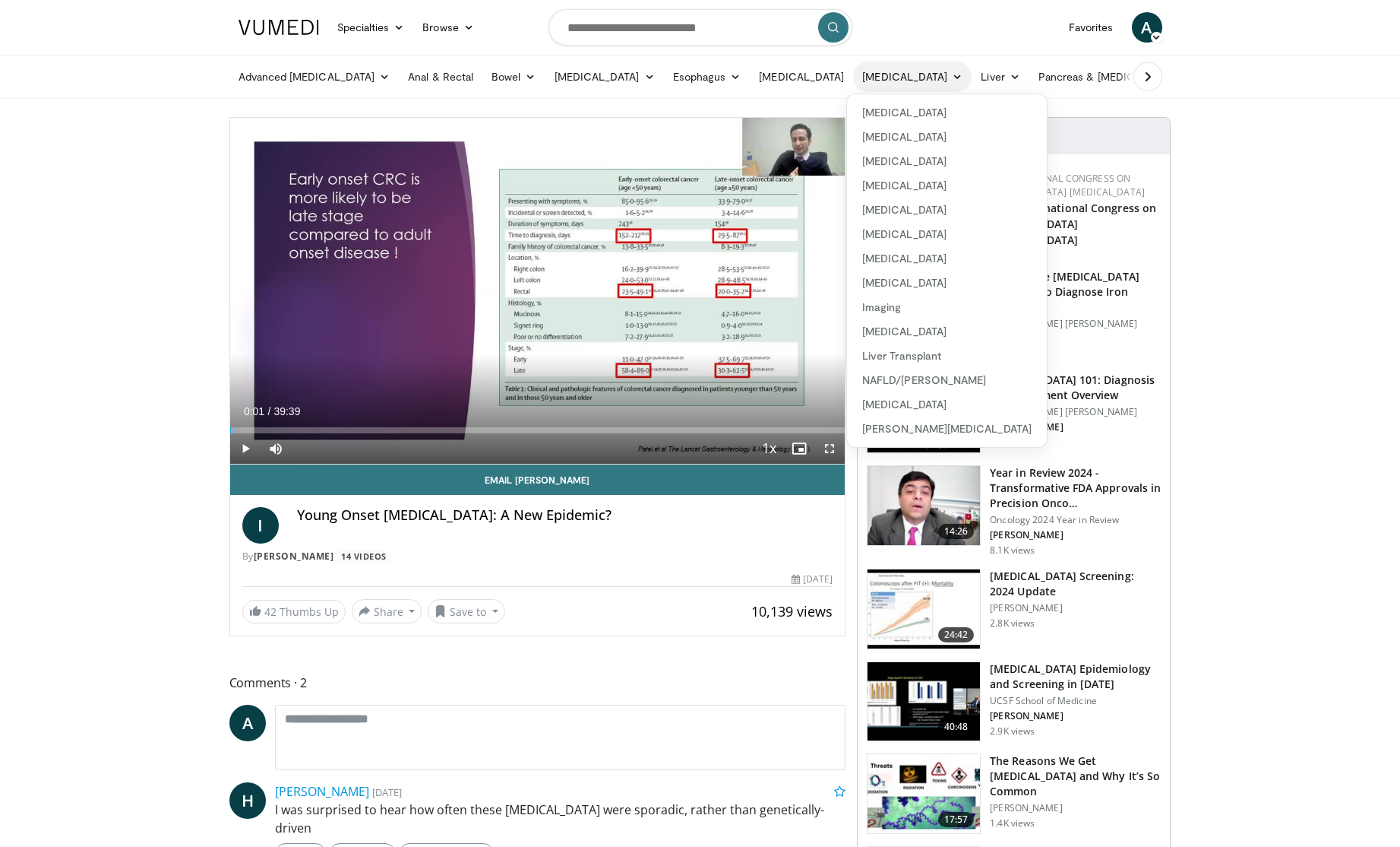
click at [894, 80] on link "[MEDICAL_DATA]" at bounding box center [912, 77] width 119 height 31
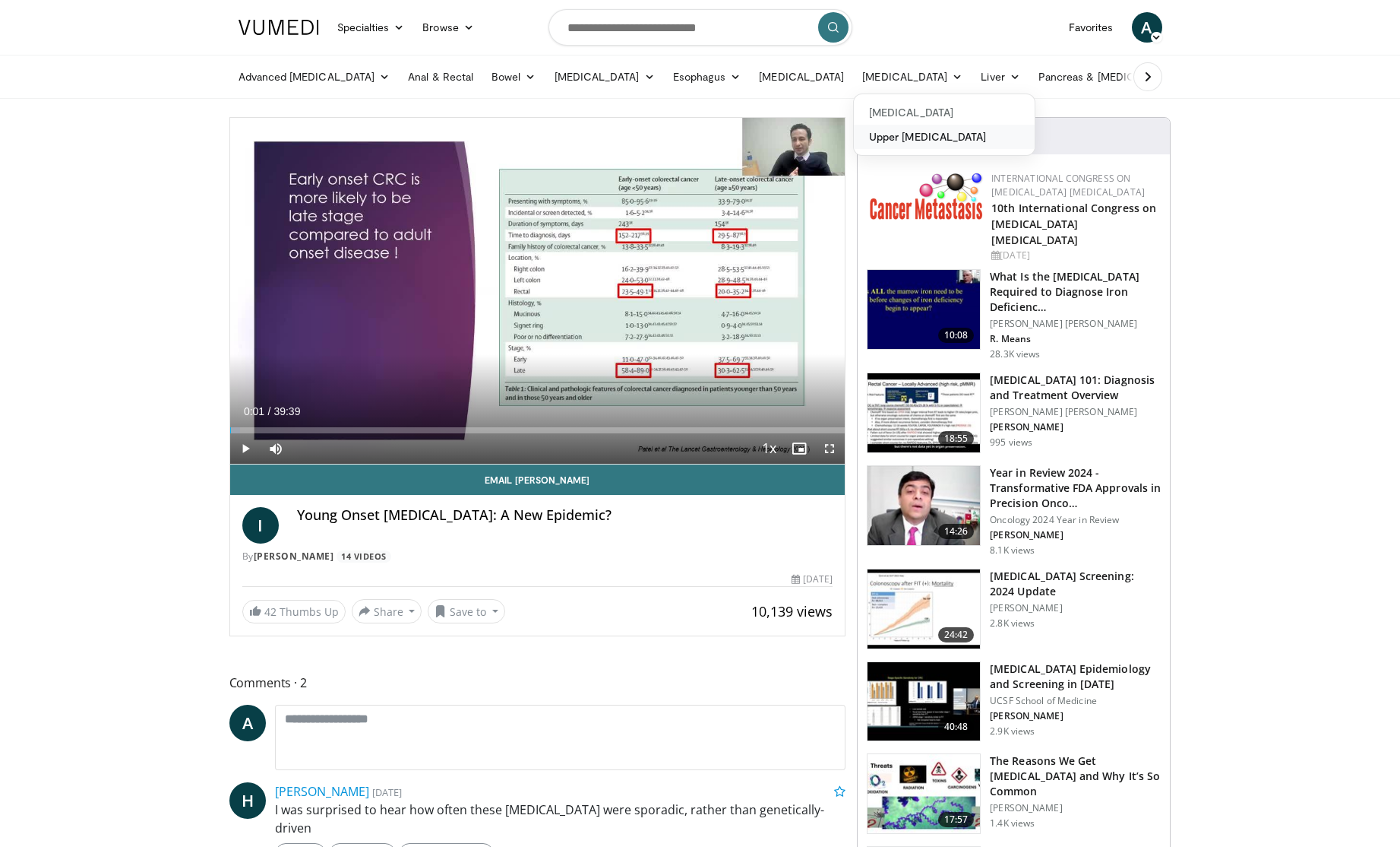
click at [894, 135] on link "Upper [MEDICAL_DATA]" at bounding box center [945, 136] width 181 height 24
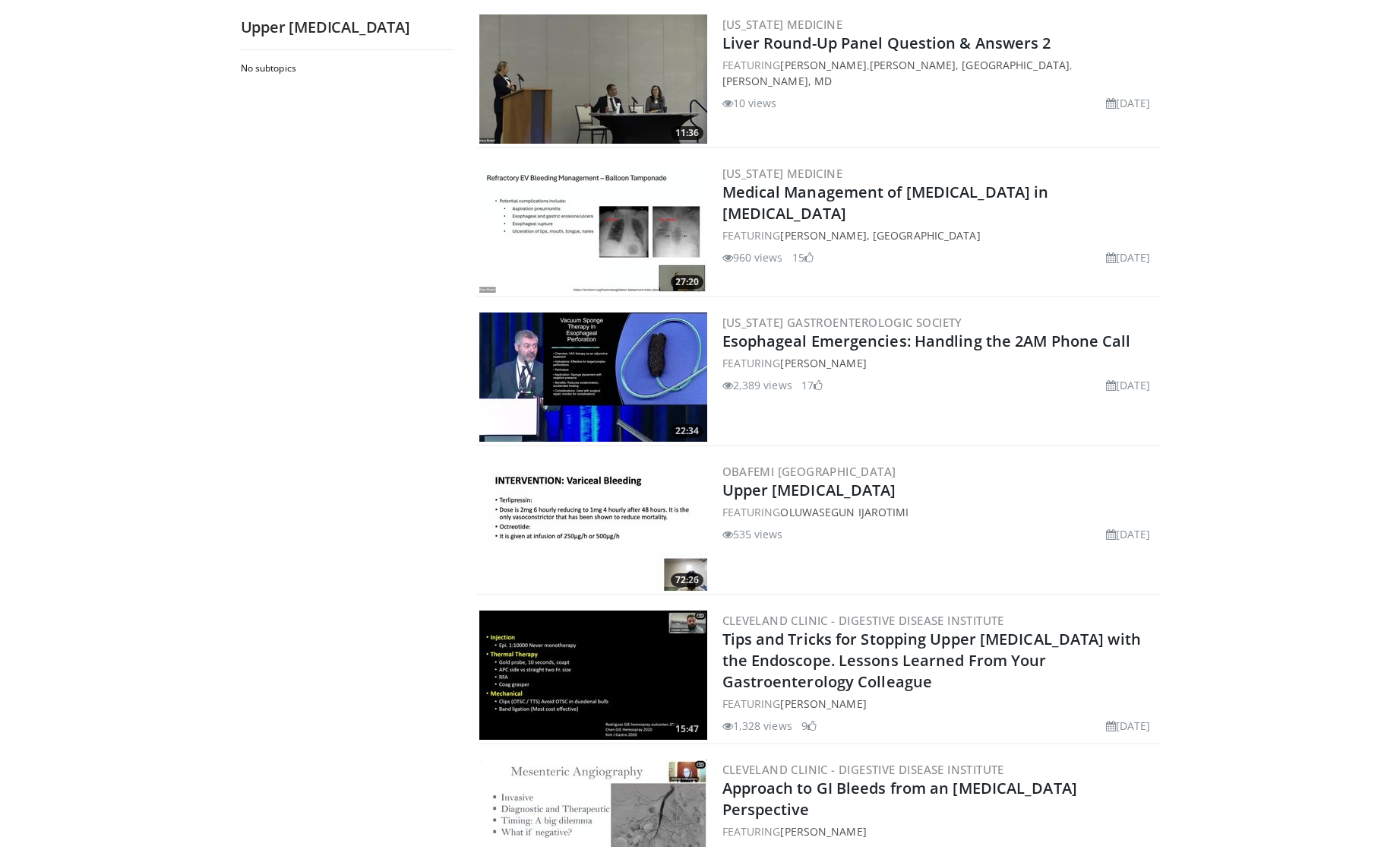
scroll to position [2095, 0]
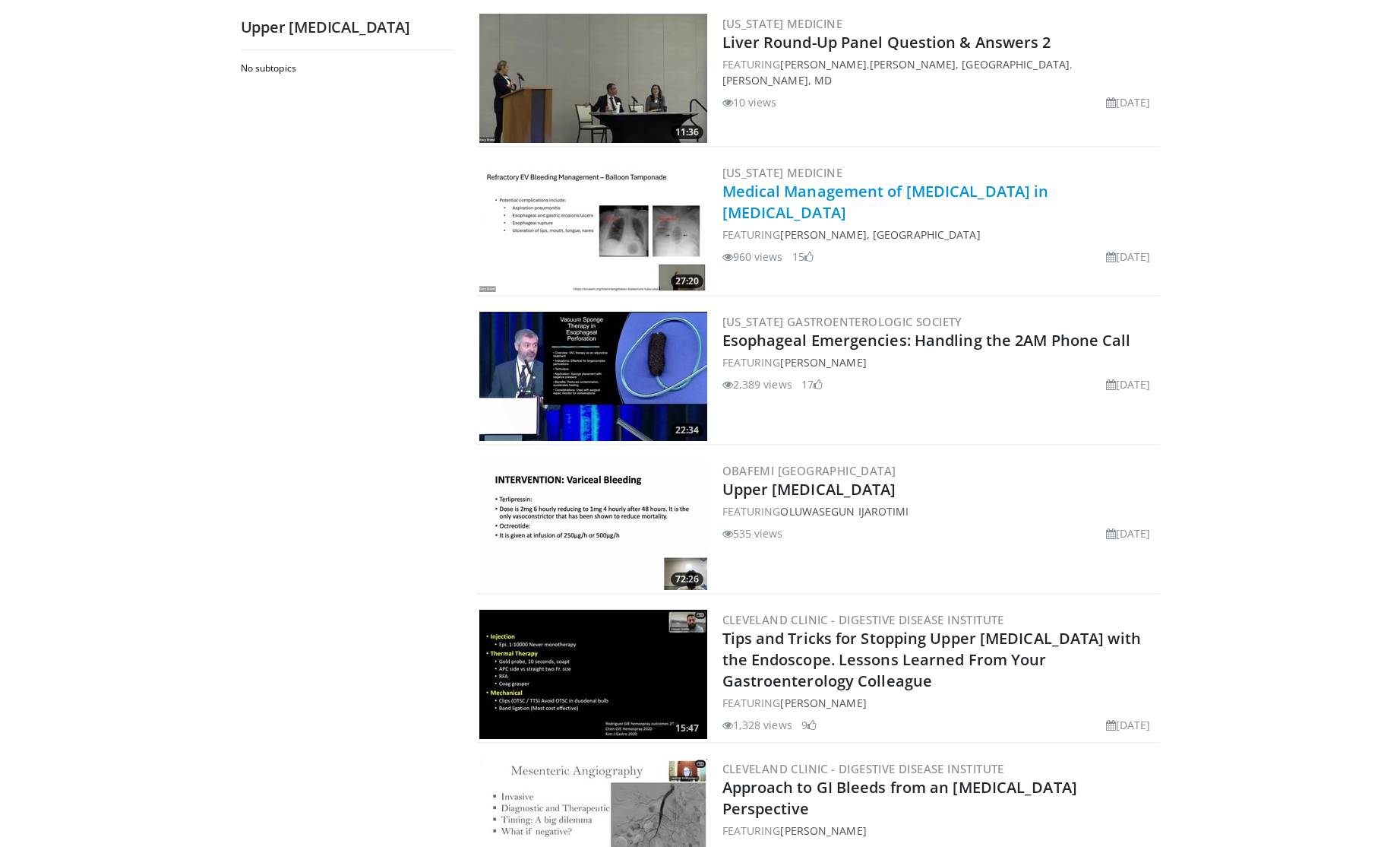
click at [840, 188] on link "Medical Management of [MEDICAL_DATA] in [MEDICAL_DATA]" at bounding box center [885, 202] width 327 height 41
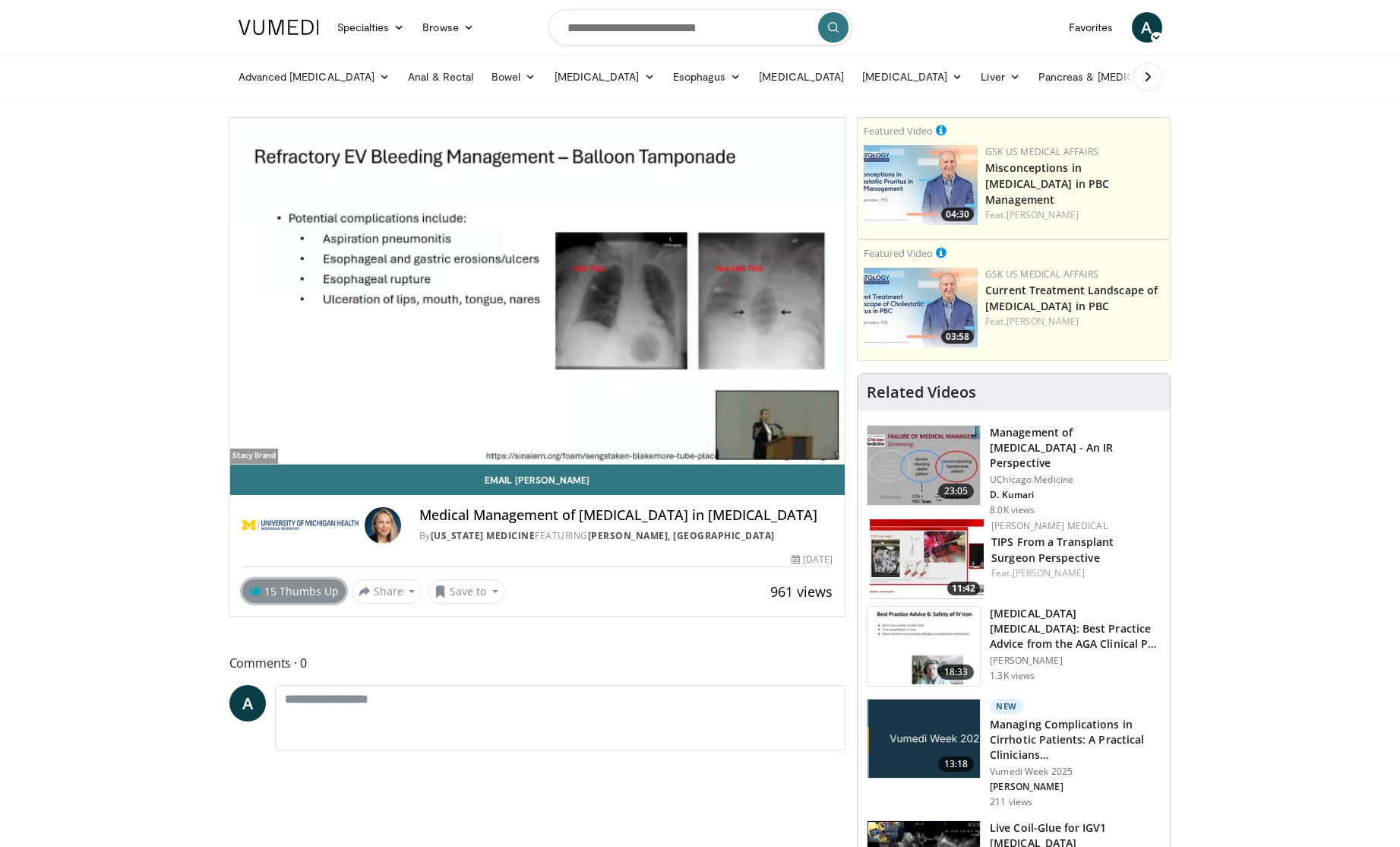
click at [294, 592] on link "15 Thumbs Up" at bounding box center [293, 590] width 103 height 23
click at [271, 586] on span "14" at bounding box center [270, 590] width 13 height 14
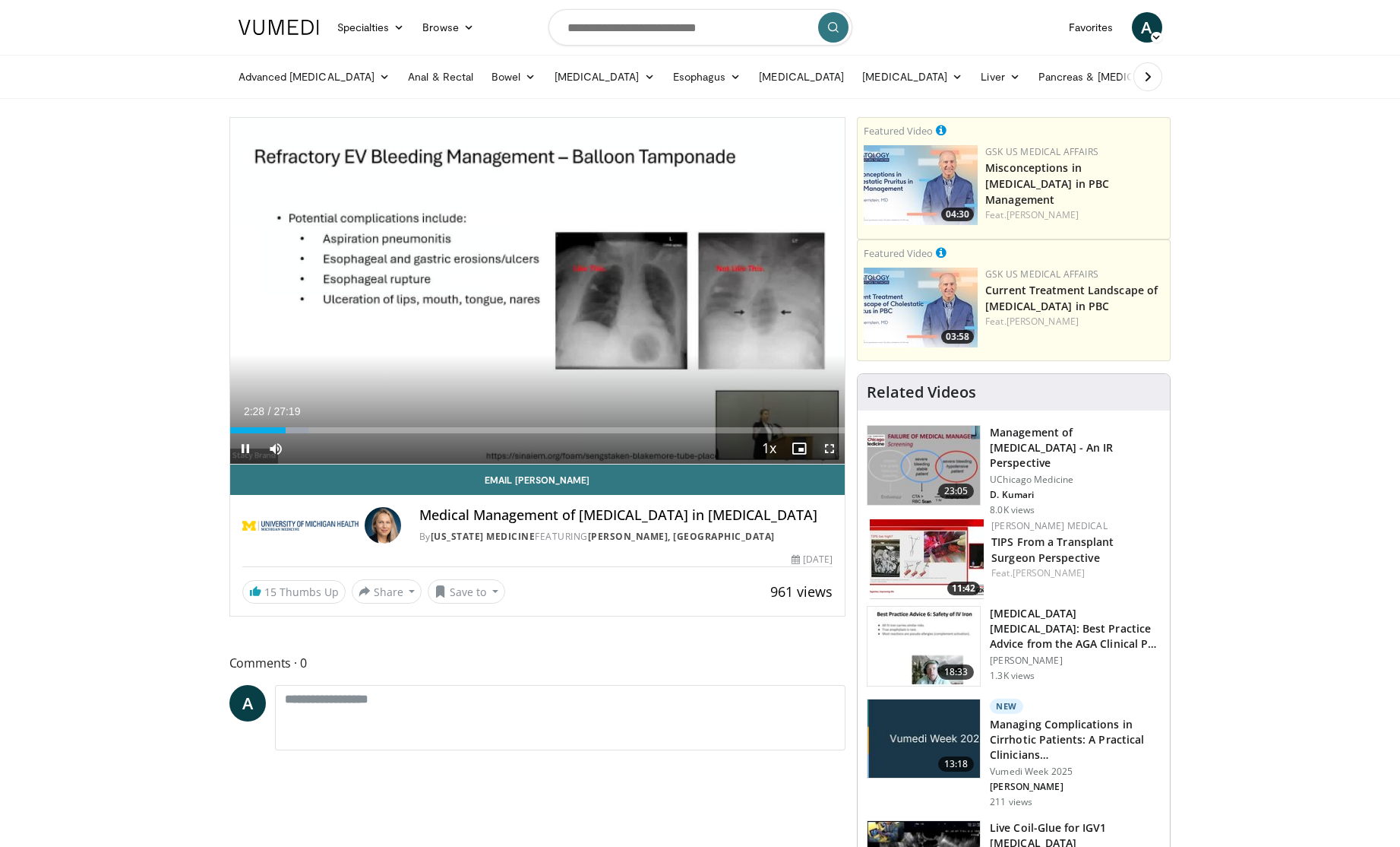
click at [829, 448] on span "Video Player" at bounding box center [830, 449] width 31 height 31
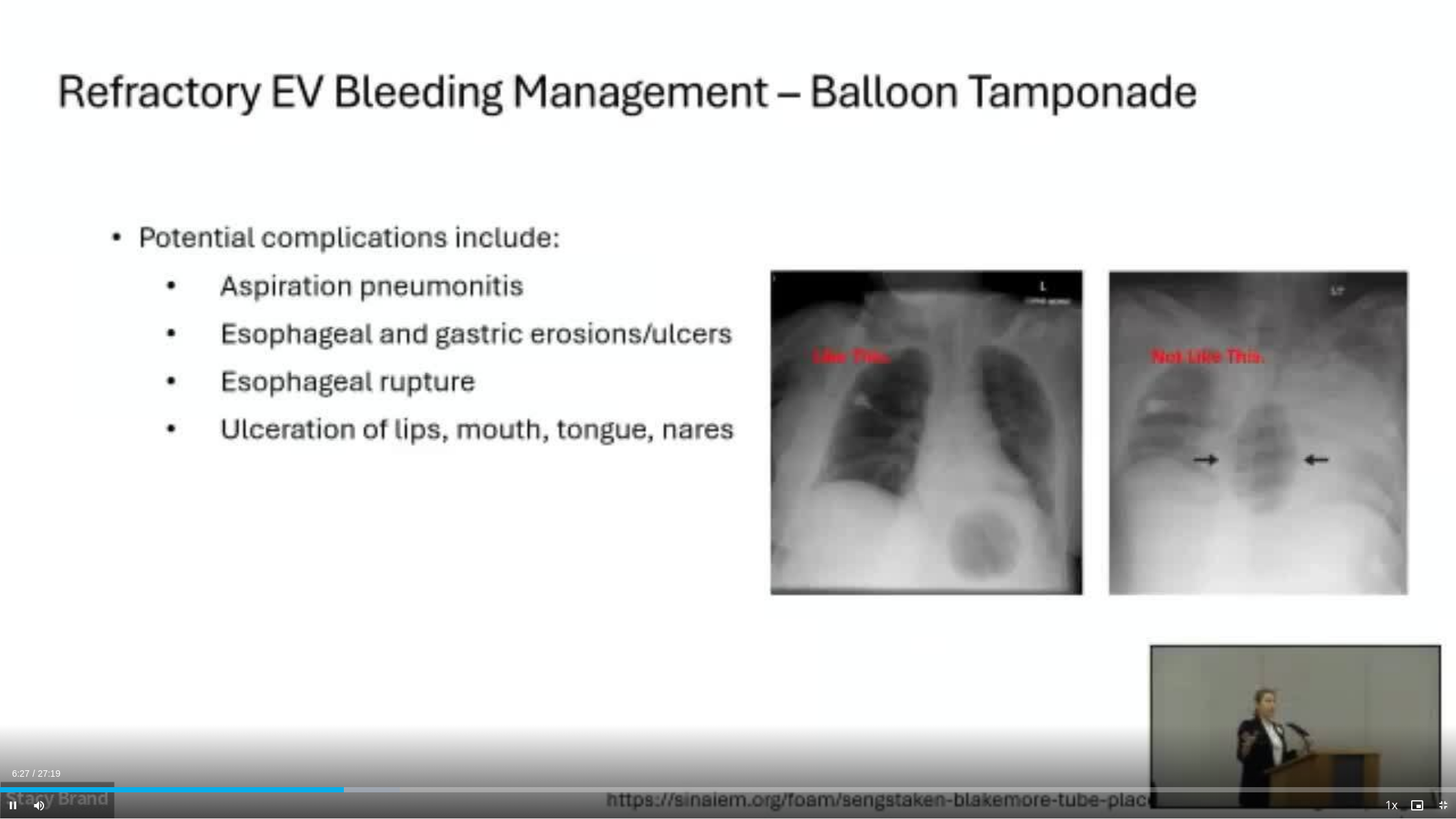
click at [1198, 723] on span "Video Player" at bounding box center [1444, 806] width 26 height 26
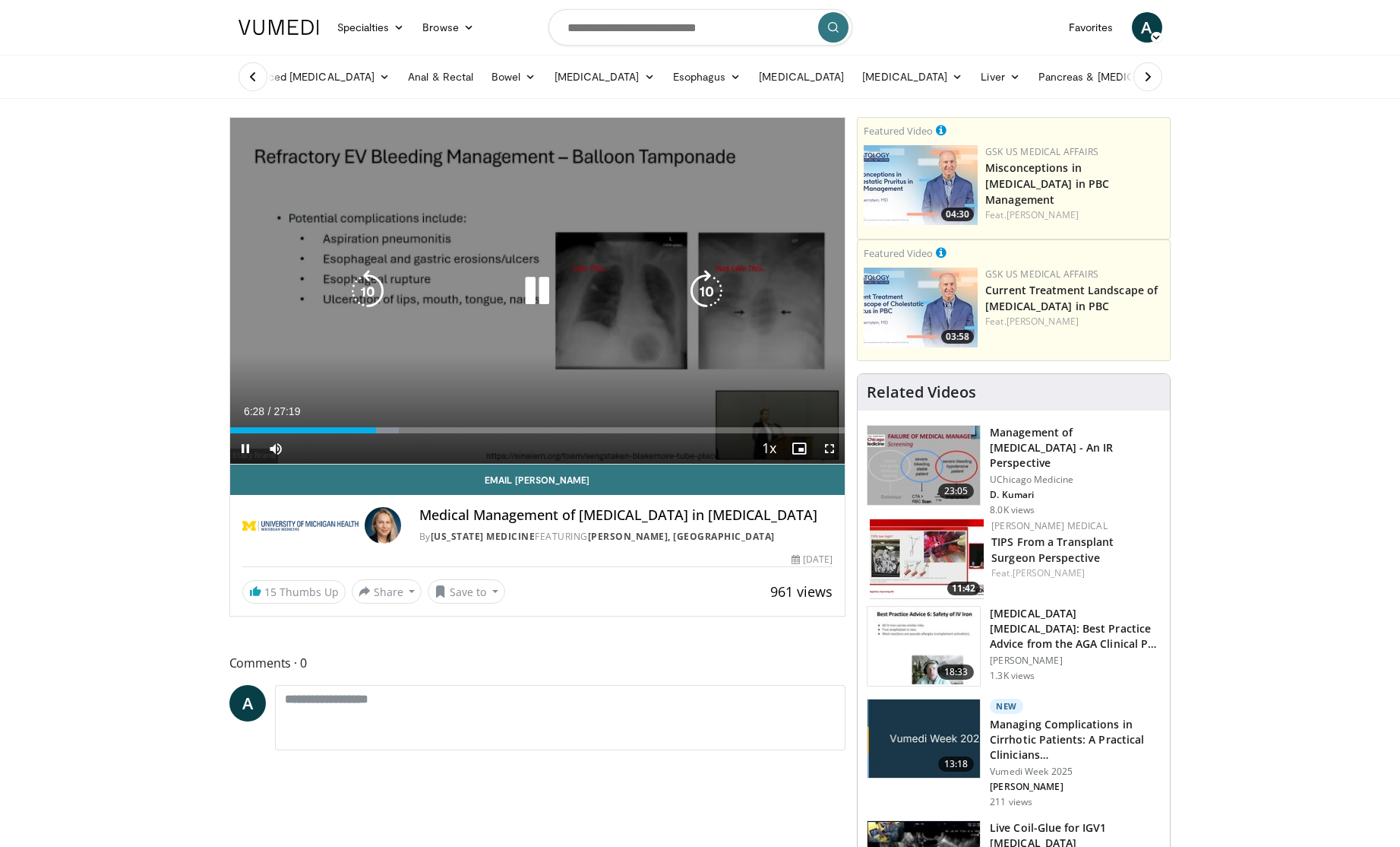
click at [547, 300] on icon "Video Player" at bounding box center [537, 291] width 42 height 42
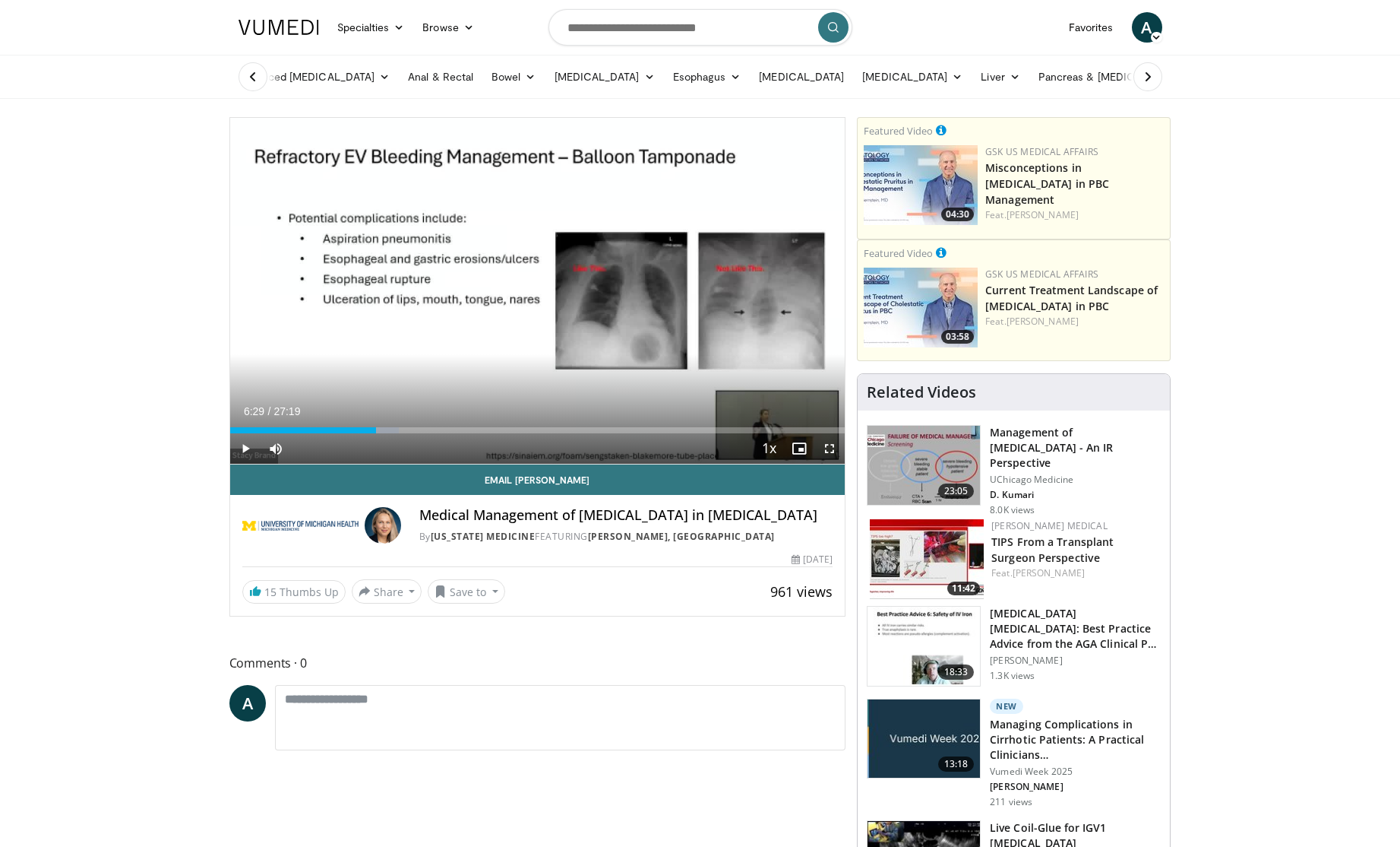
click at [547, 316] on div "10 seconds Tap to unmute" at bounding box center [538, 290] width 615 height 346
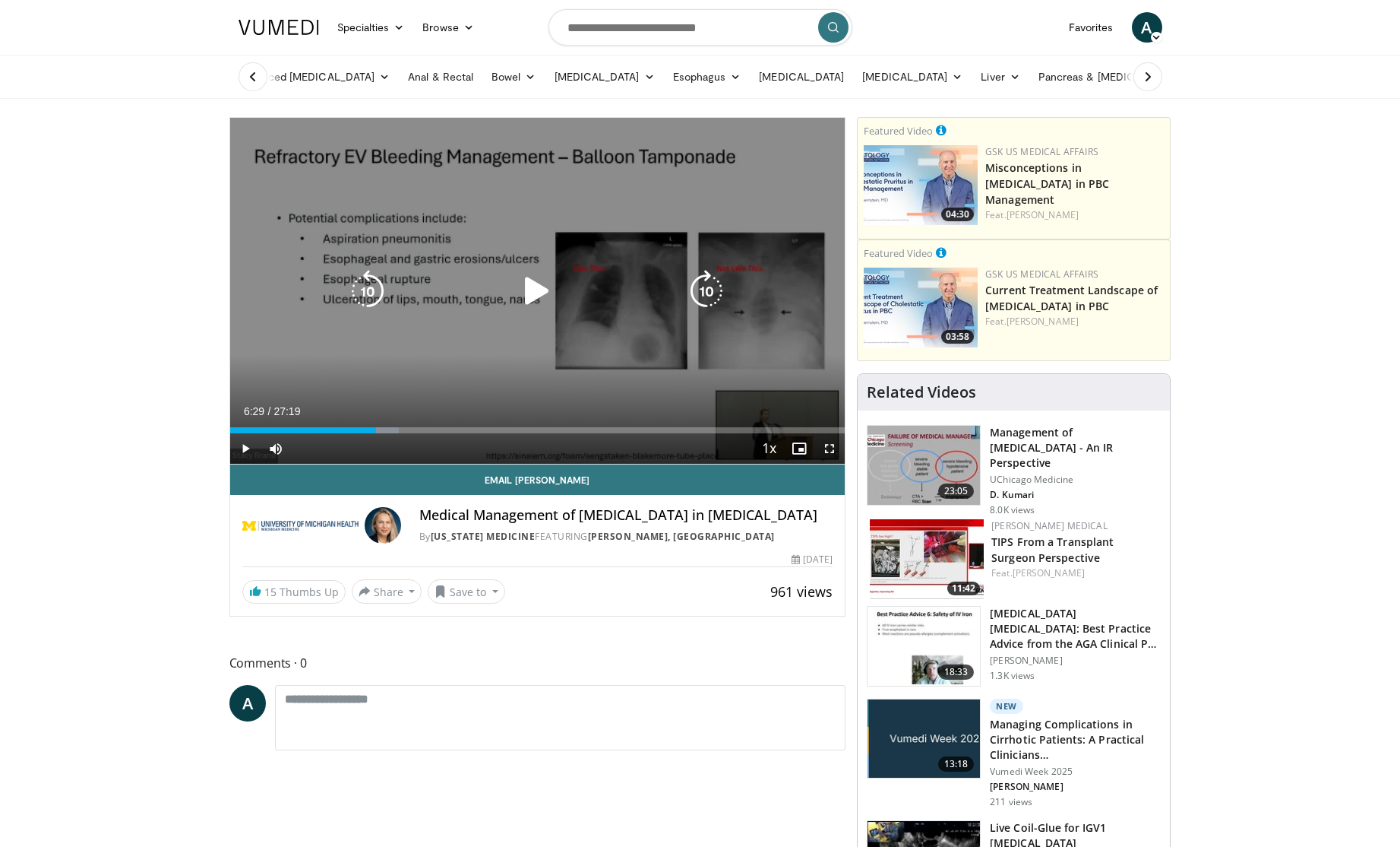
click at [541, 301] on icon "Video Player" at bounding box center [537, 291] width 42 height 42
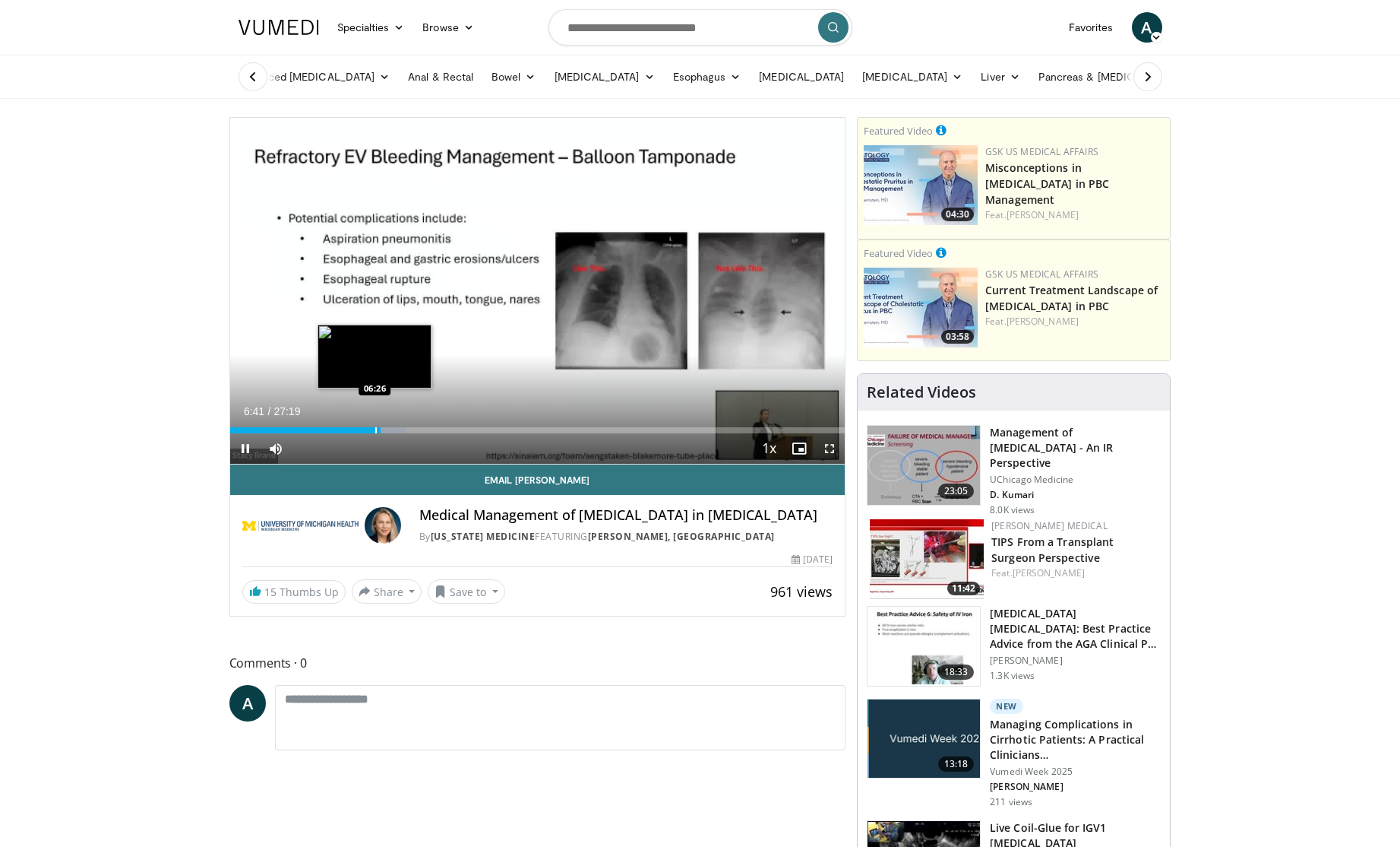
click at [375, 428] on div "Progress Bar" at bounding box center [376, 430] width 2 height 6
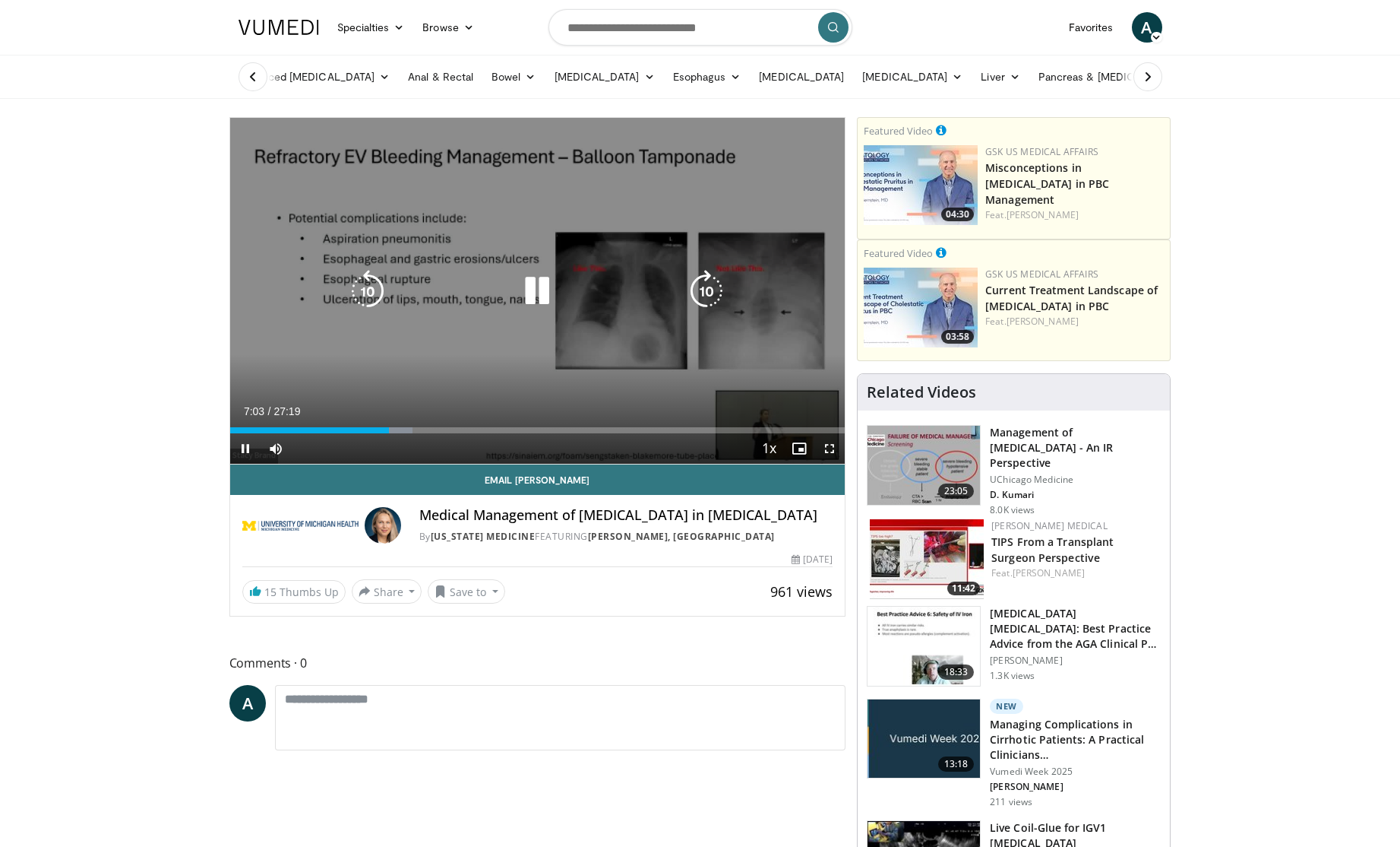
click at [604, 394] on div "10 seconds Tap to unmute" at bounding box center [538, 290] width 615 height 346
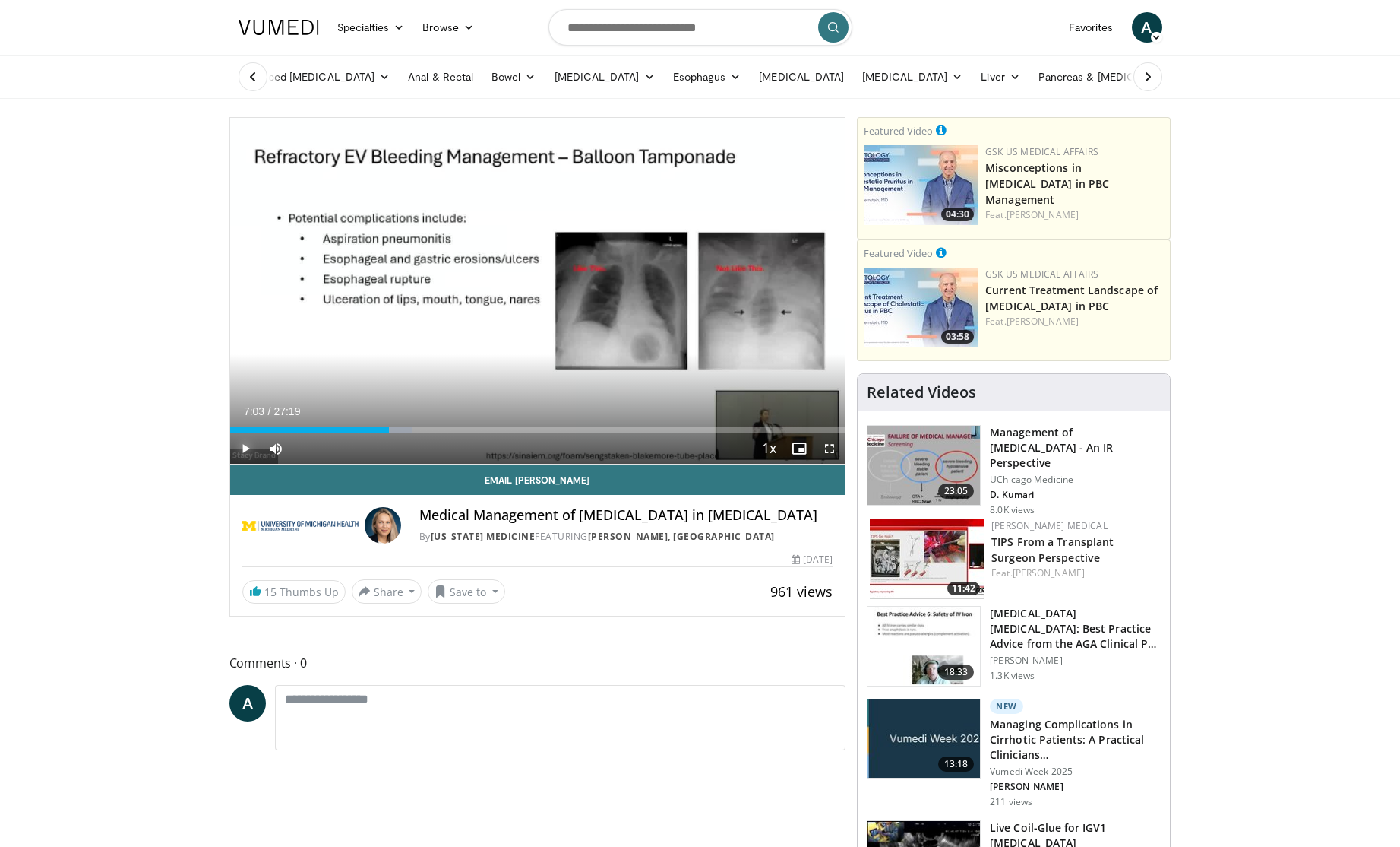
click at [246, 450] on span "Video Player" at bounding box center [246, 449] width 31 height 31
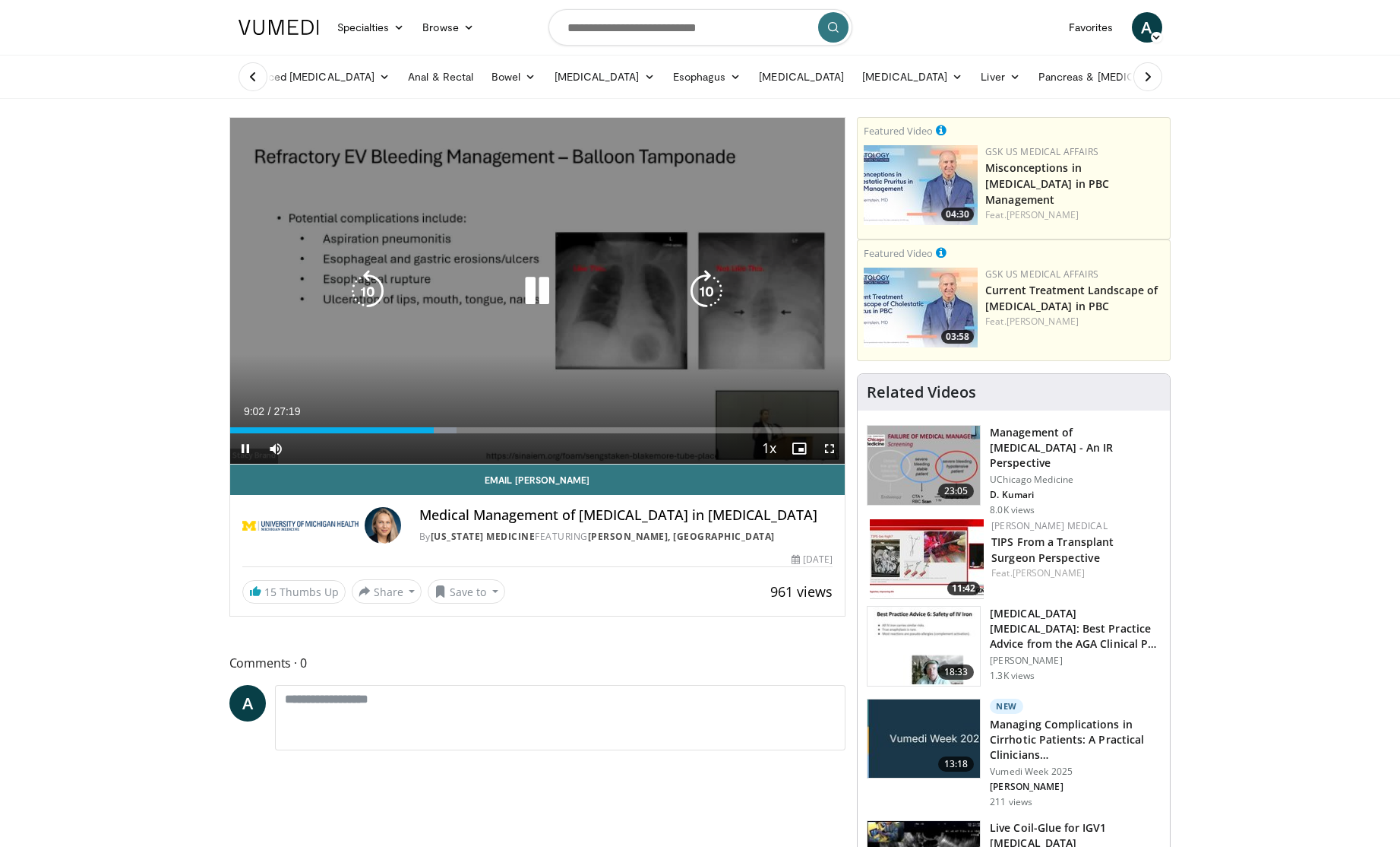
click at [536, 292] on icon "Video Player" at bounding box center [537, 291] width 42 height 42
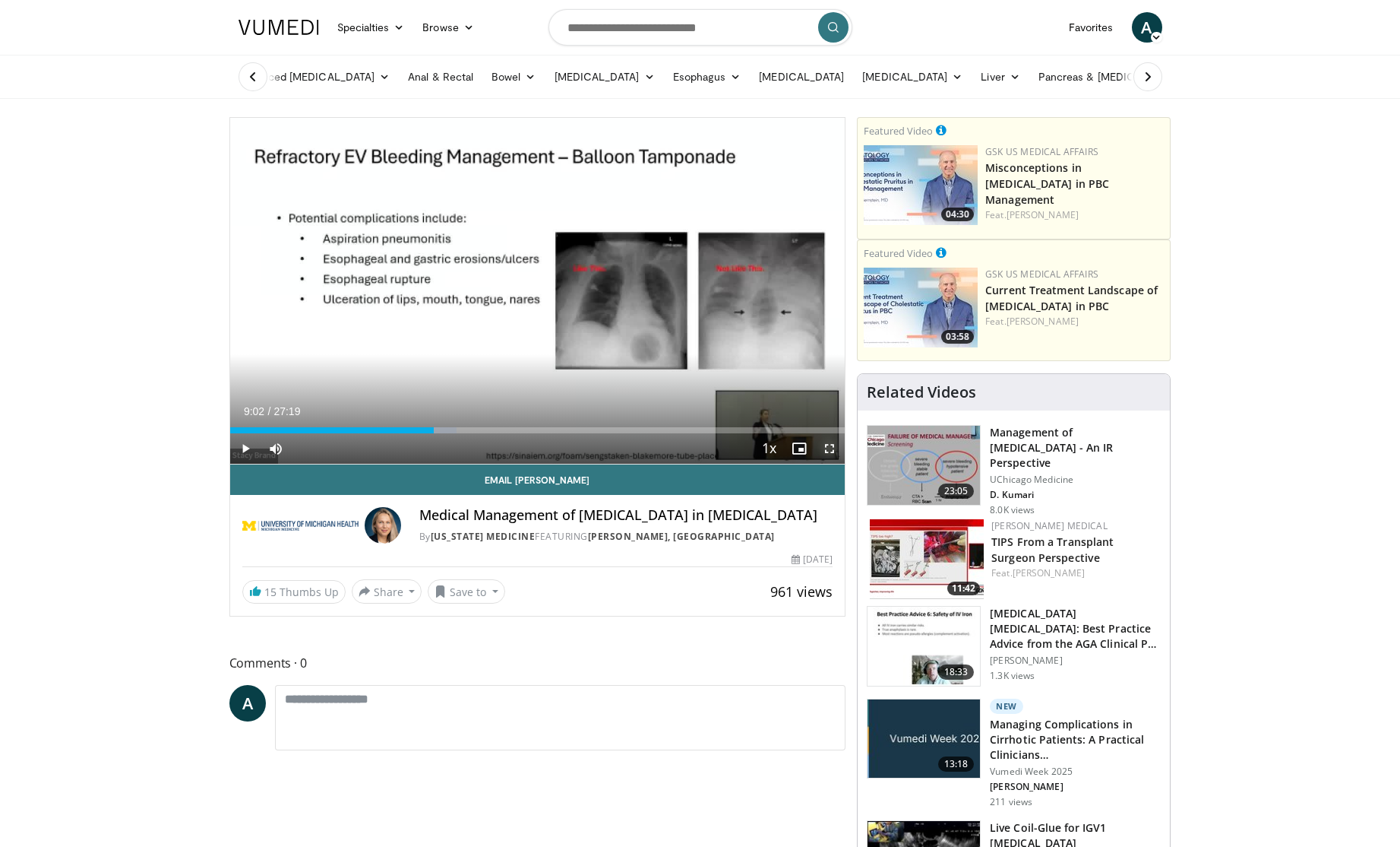
click at [825, 444] on span "Video Player" at bounding box center [830, 449] width 31 height 31
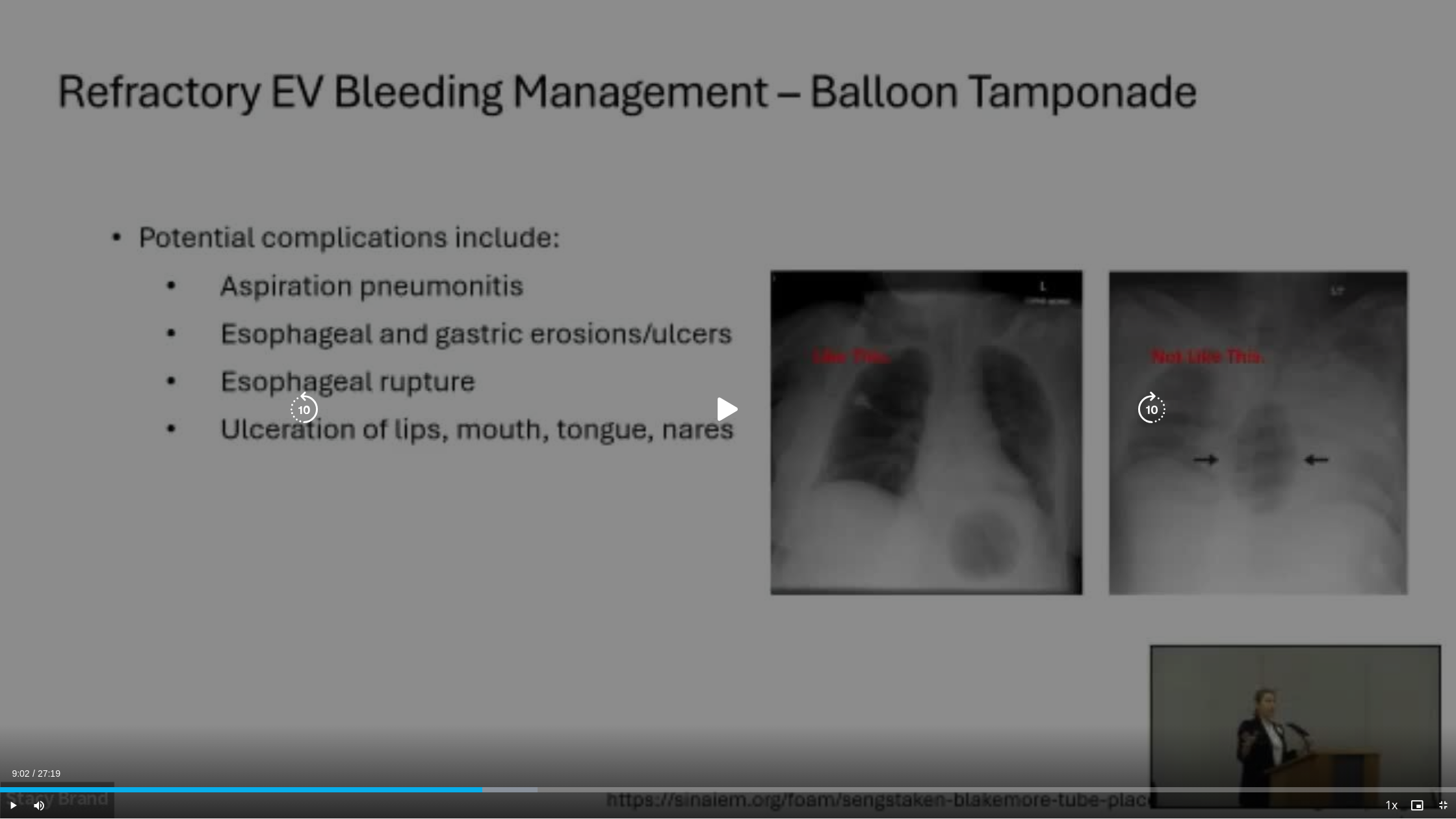
click at [728, 412] on icon "Video Player" at bounding box center [728, 409] width 36 height 36
click at [544, 707] on div "10 seconds Tap to unmute" at bounding box center [728, 409] width 1456 height 818
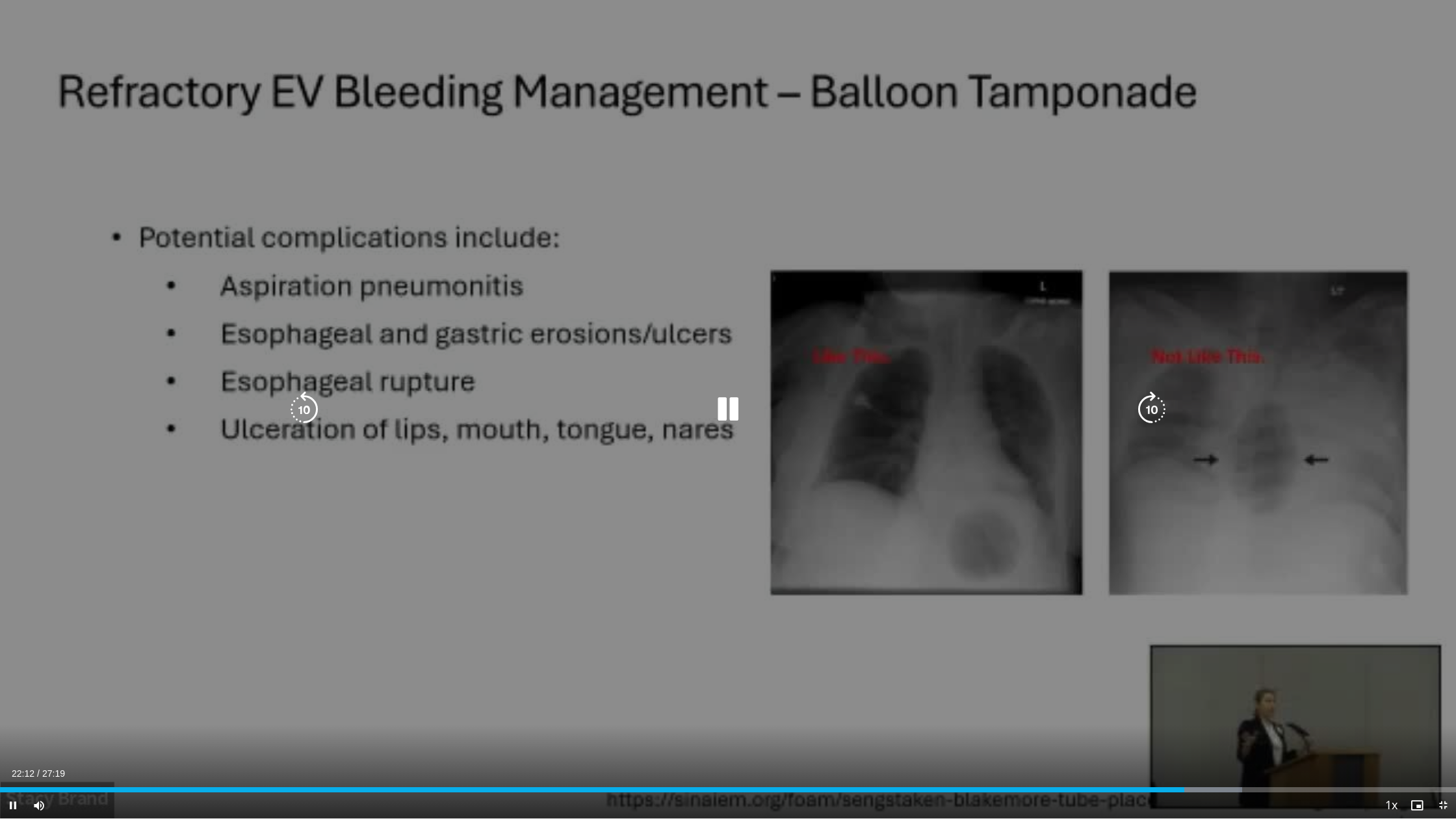
click at [867, 467] on div "10 seconds Tap to unmute" at bounding box center [728, 409] width 1456 height 818
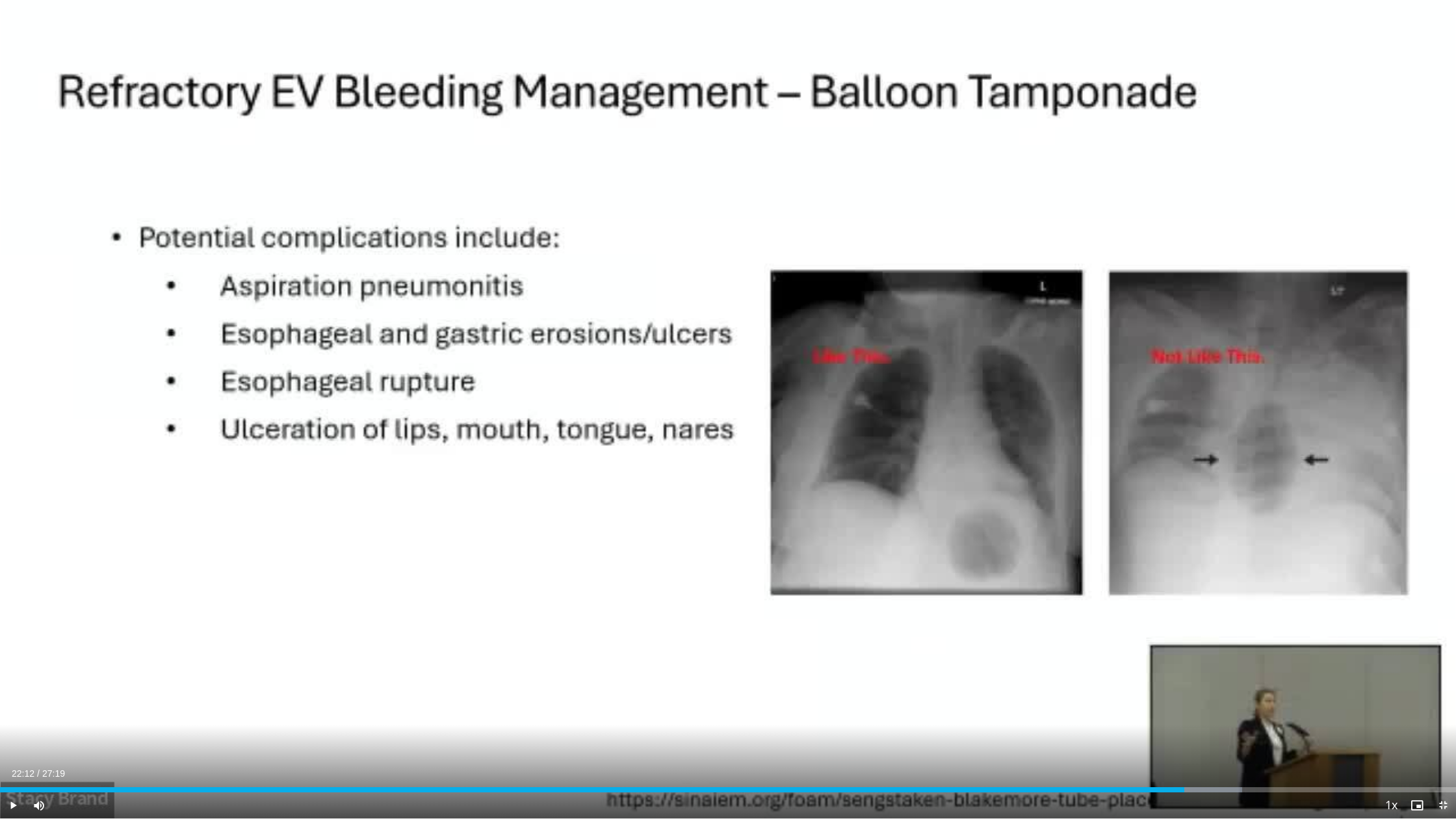
click at [1198, 723] on span "Video Player" at bounding box center [1444, 806] width 26 height 26
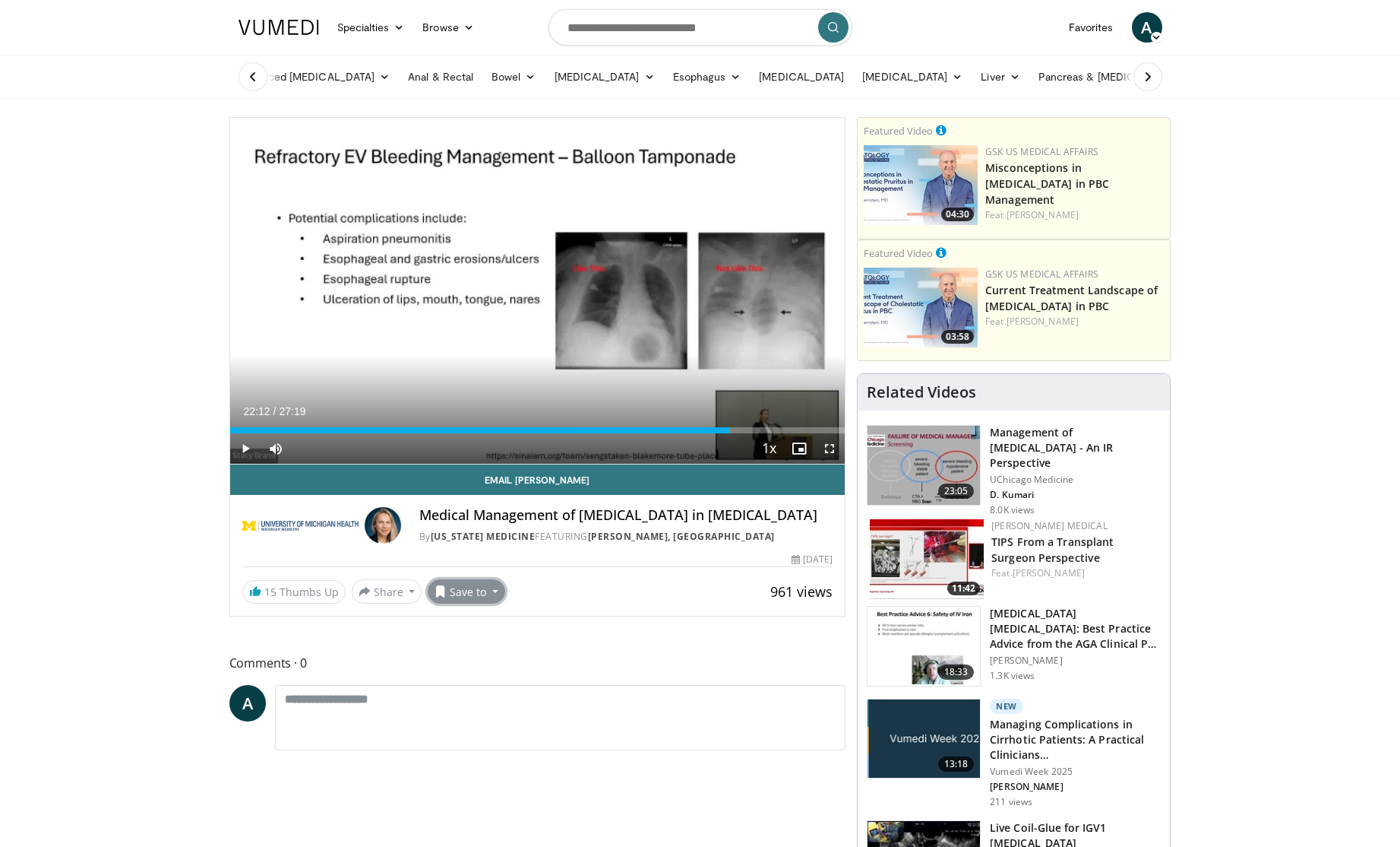
click at [462, 595] on button "Save to" at bounding box center [467, 590] width 77 height 24
click at [493, 713] on em "New Playlist" at bounding box center [477, 709] width 63 height 16
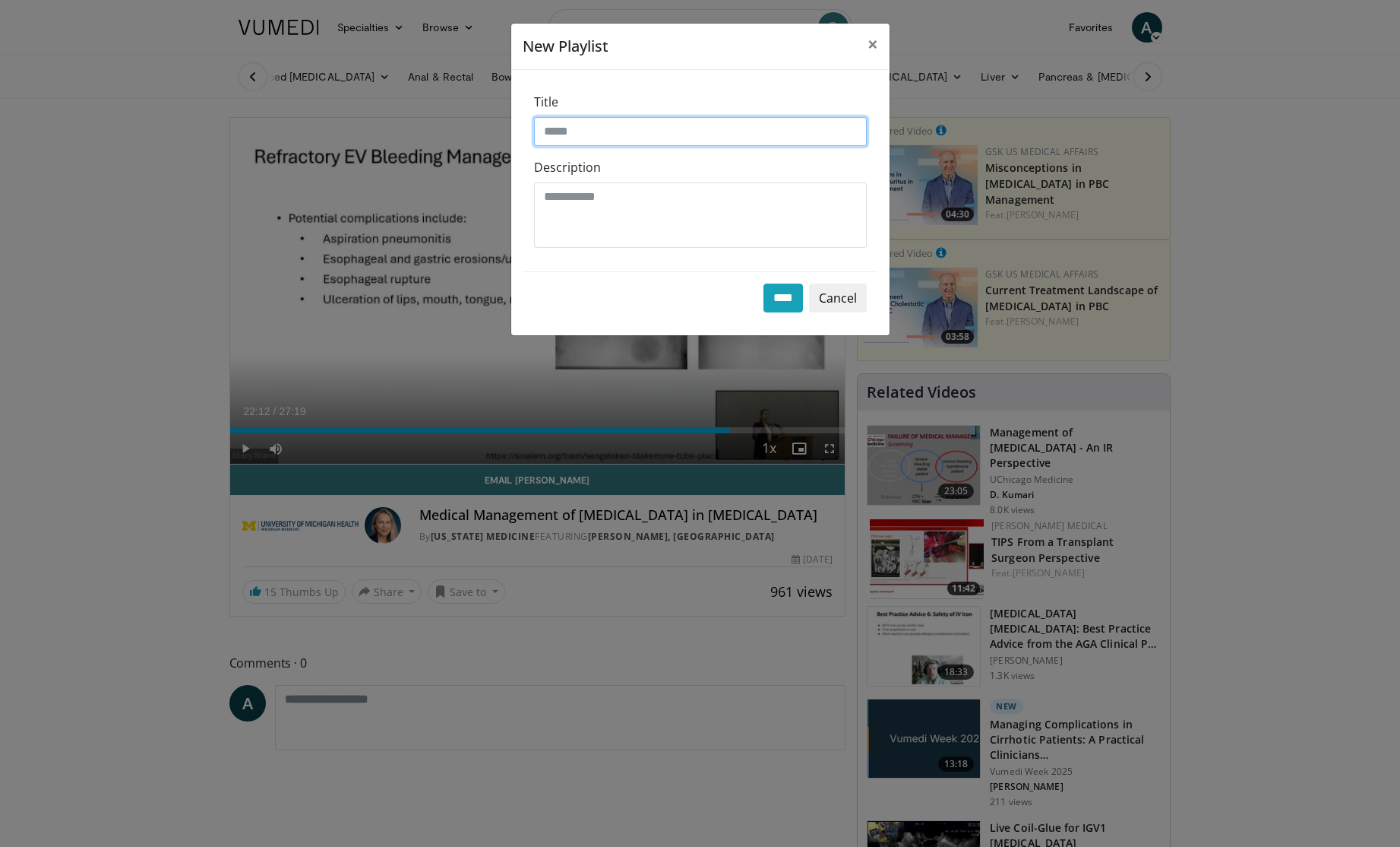
click at [690, 131] on input "Title" at bounding box center [700, 131] width 333 height 29
type input "**********"
click at [781, 292] on input "****" at bounding box center [783, 298] width 40 height 29
